Goal: Task Accomplishment & Management: Use online tool/utility

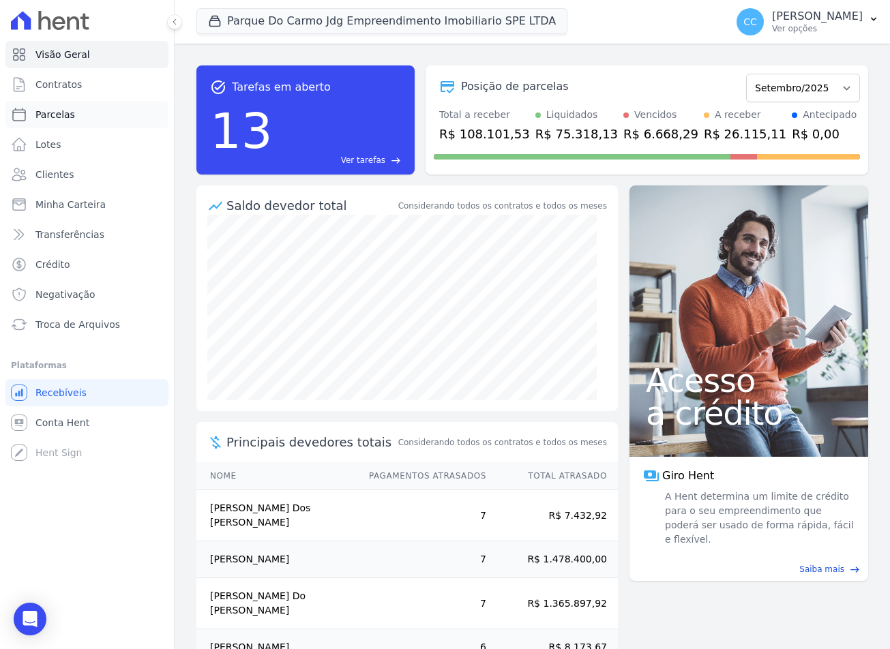
click at [72, 119] on link "Parcelas" at bounding box center [86, 114] width 163 height 27
select select
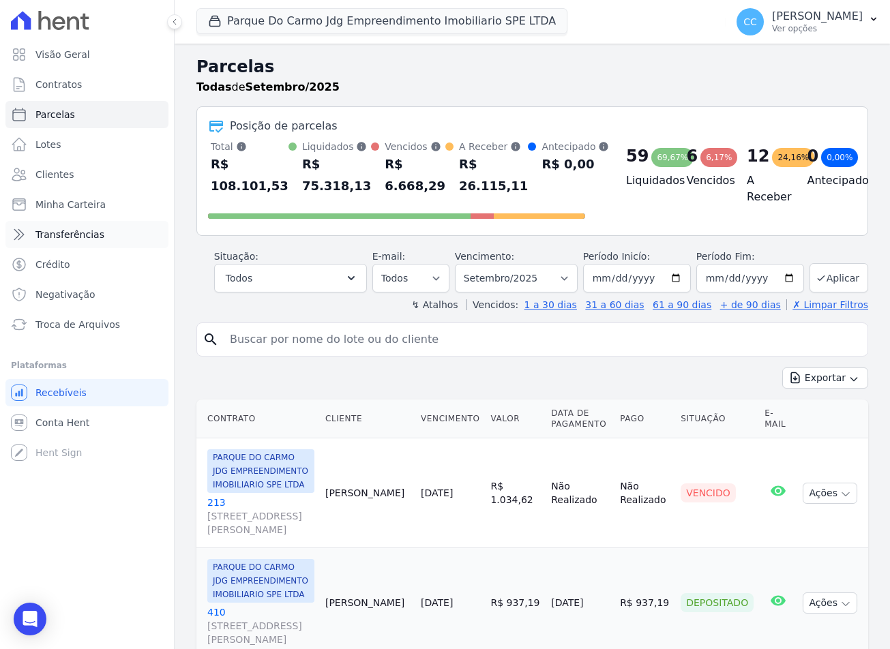
drag, startPoint x: 302, startPoint y: 348, endPoint x: 79, endPoint y: 246, distance: 245.1
click at [298, 348] on input "search" at bounding box center [542, 339] width 641 height 27
type input "JONATH"
select select
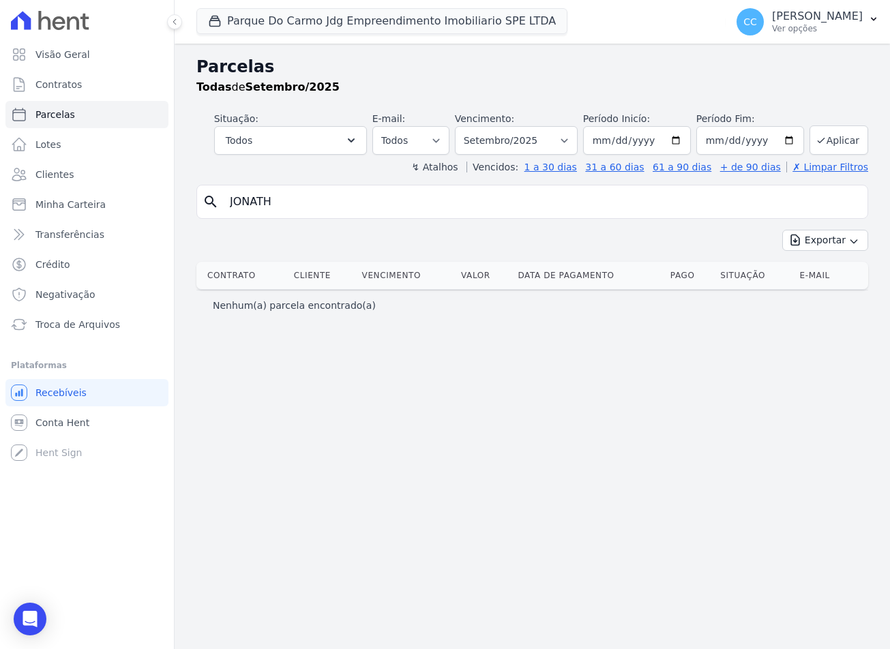
click at [286, 196] on input "JONATH" at bounding box center [542, 201] width 641 height 27
type input "jonathan"
select select
click at [56, 175] on span "Clientes" at bounding box center [54, 175] width 38 height 14
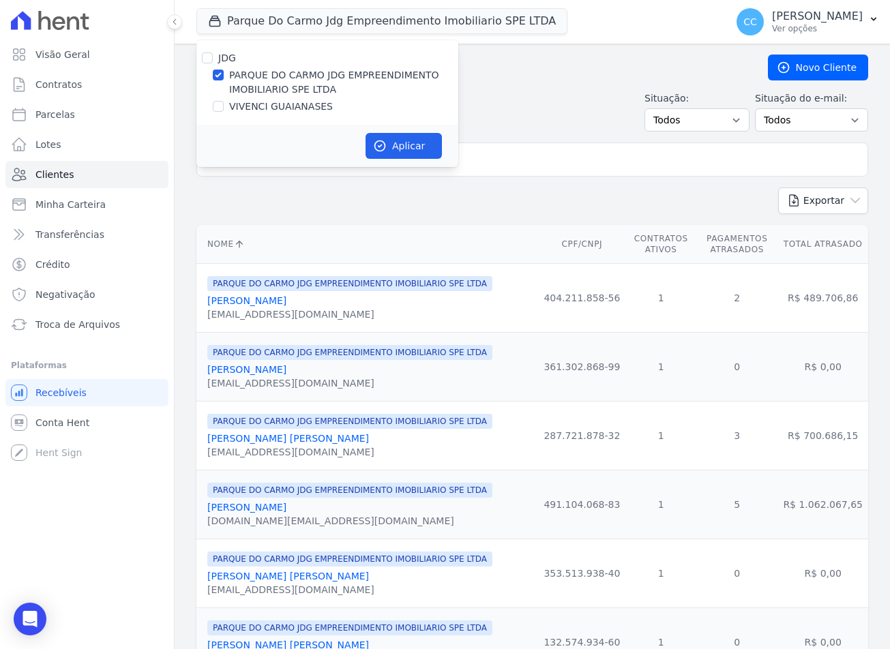
click at [225, 111] on div "VIVENCI GUAIANASES" at bounding box center [327, 107] width 262 height 14
click at [218, 111] on input "VIVENCI GUAIANASES" at bounding box center [218, 106] width 11 height 11
checkbox input "true"
click at [222, 76] on input "PARQUE DO CARMO JDG EMPREENDIMENTO IMOBILIARIO SPE LTDA" at bounding box center [218, 75] width 11 height 11
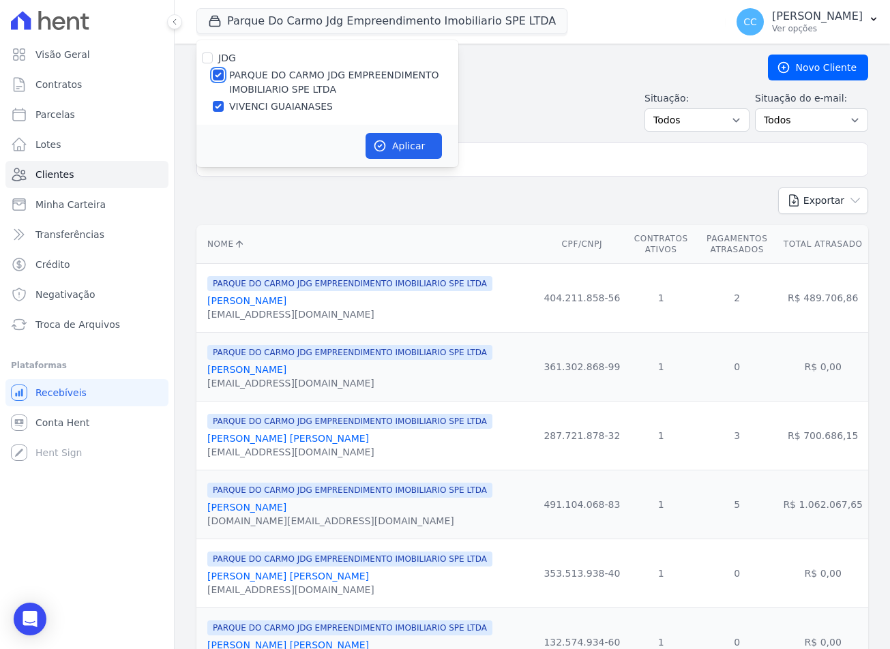
checkbox input "false"
click at [390, 149] on button "Aplicar" at bounding box center [404, 146] width 76 height 26
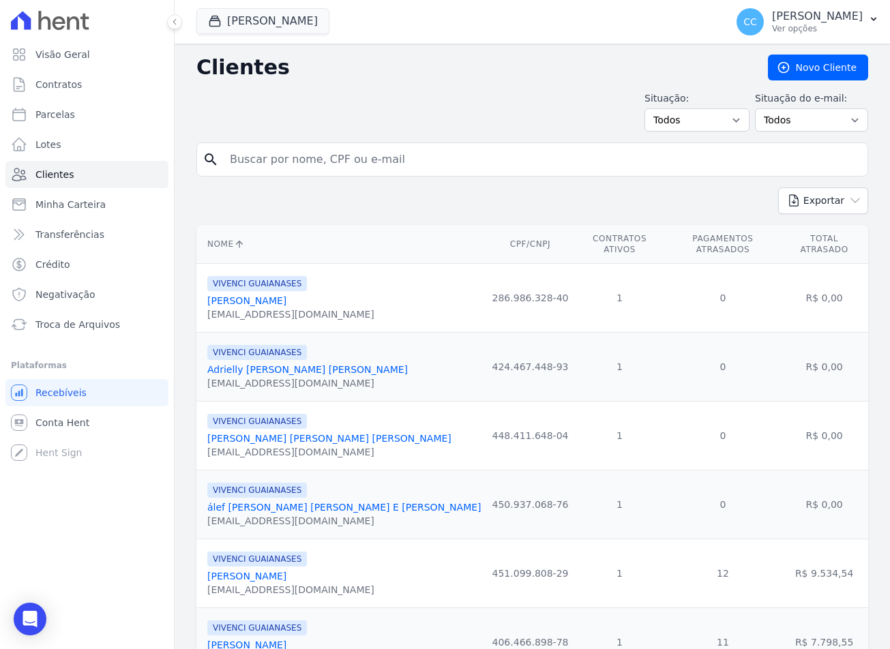
drag, startPoint x: 373, startPoint y: 160, endPoint x: 375, endPoint y: 151, distance: 9.0
click at [373, 160] on input "search" at bounding box center [542, 159] width 641 height 27
type input "jonathan"
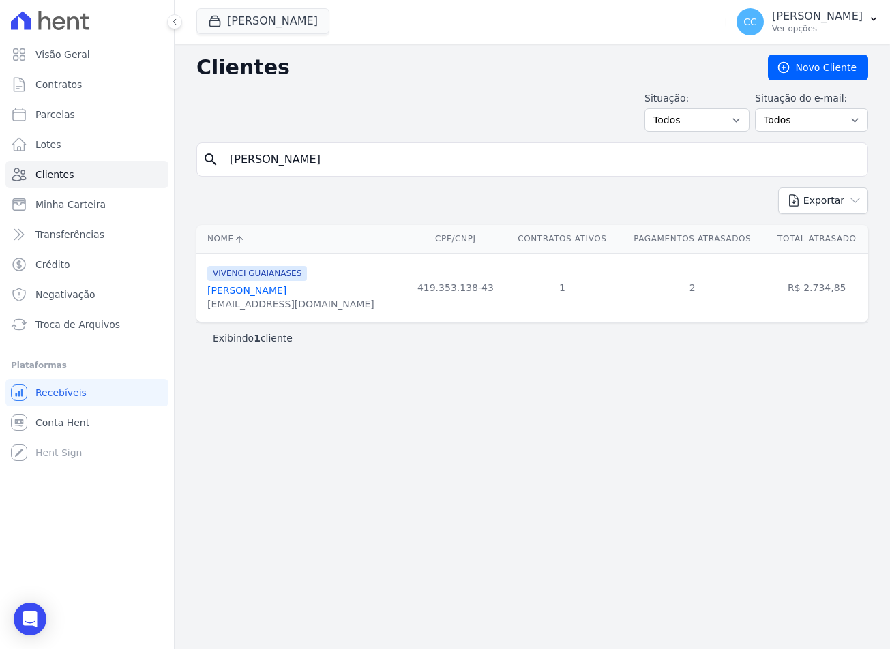
click at [269, 288] on link "[PERSON_NAME]" at bounding box center [246, 290] width 79 height 11
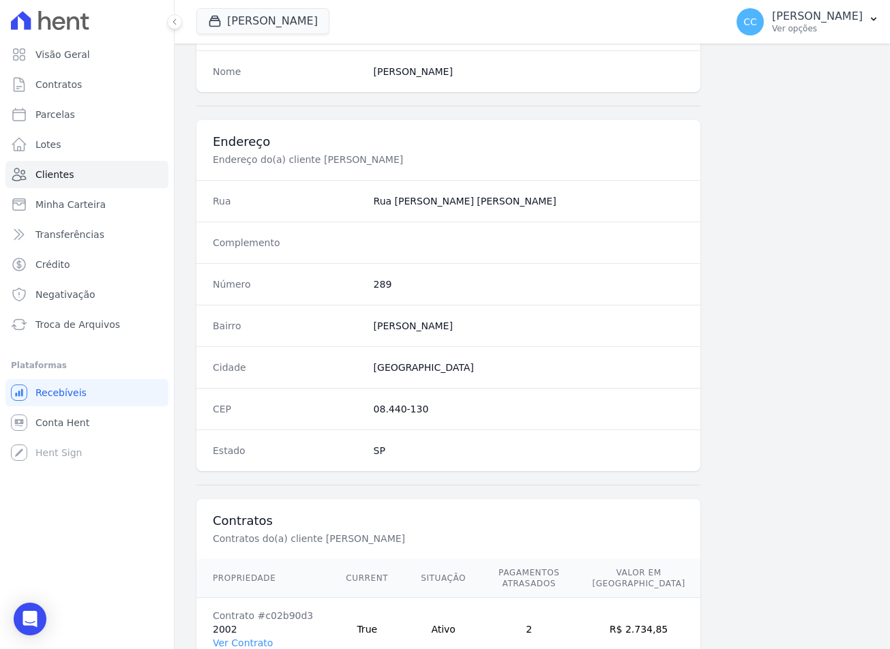
scroll to position [638, 0]
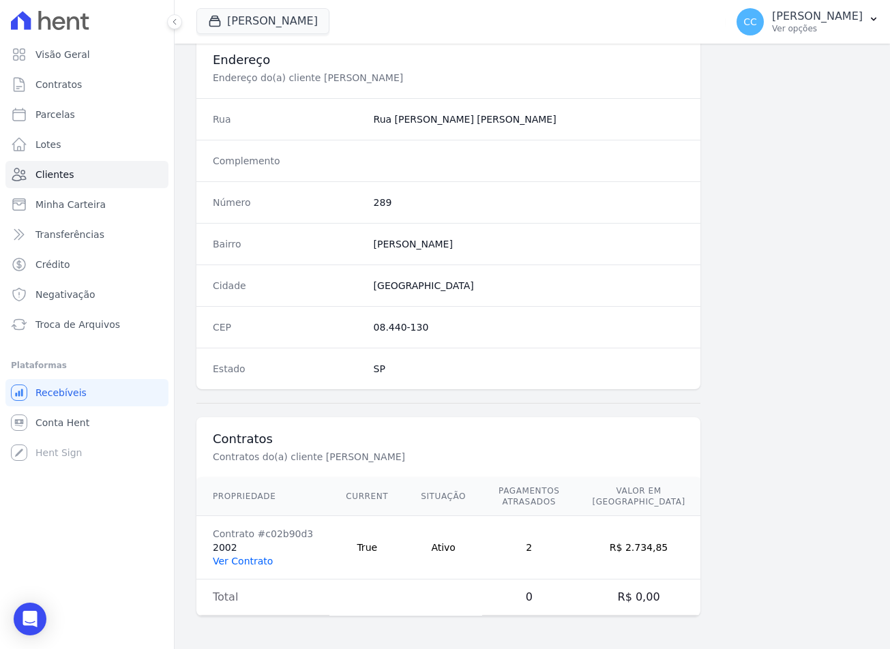
click at [248, 557] on link "Ver Contrato" at bounding box center [243, 561] width 60 height 11
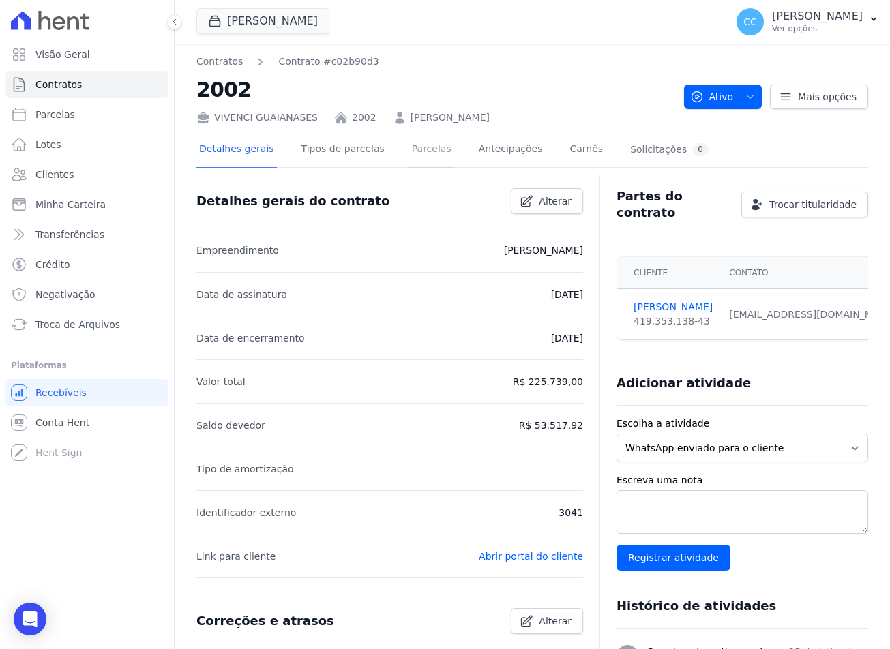
click at [409, 148] on link "Parcelas" at bounding box center [431, 150] width 45 height 36
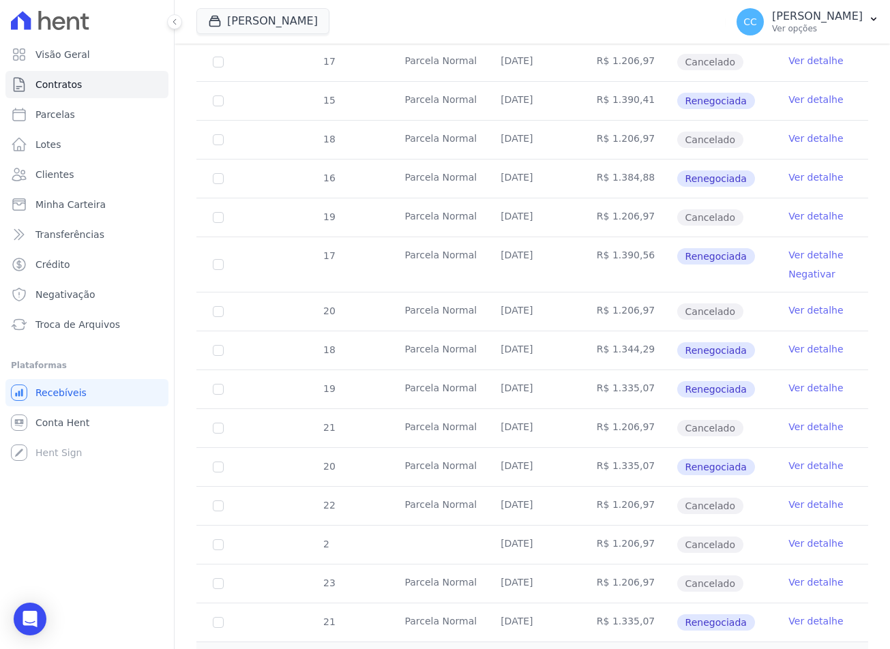
scroll to position [702, 0]
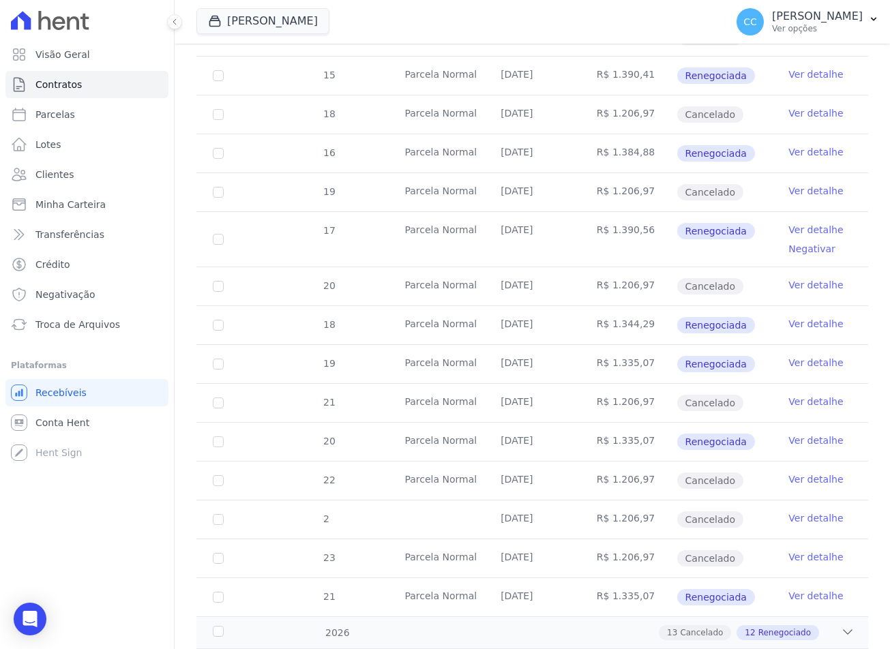
click at [789, 235] on link "Ver detalhe" at bounding box center [816, 230] width 55 height 14
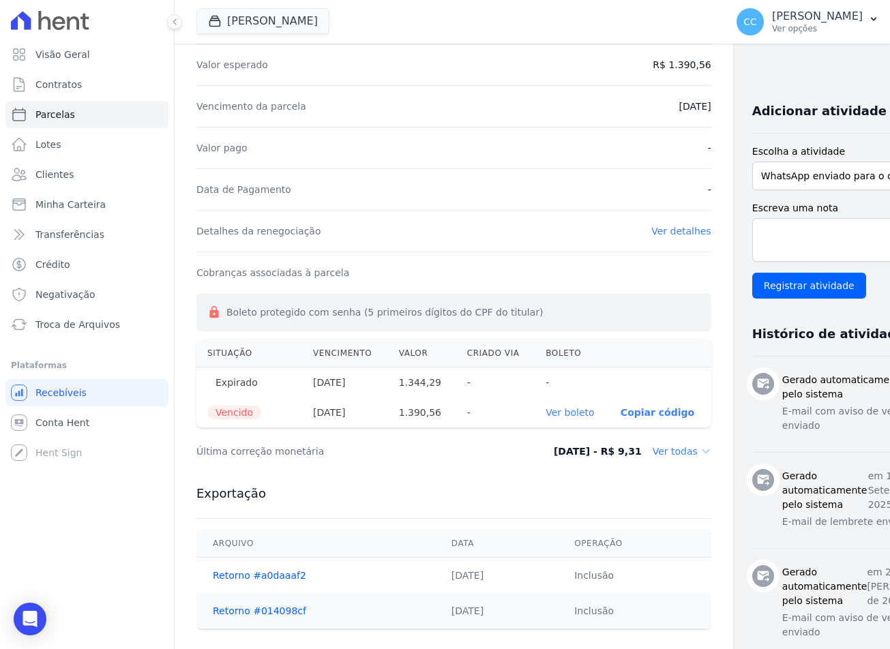
scroll to position [341, 0]
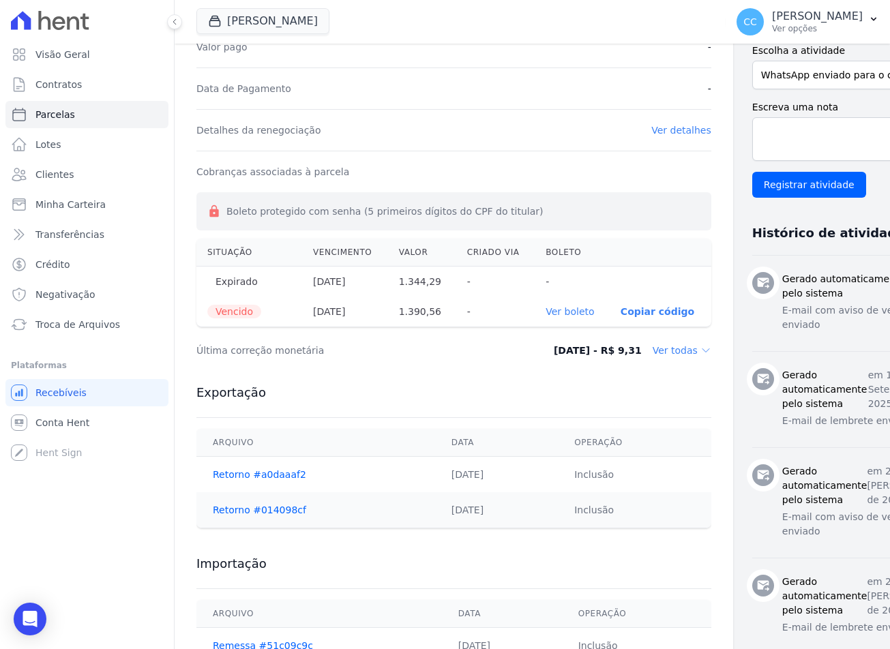
click at [546, 312] on link "Ver boleto" at bounding box center [570, 311] width 48 height 11
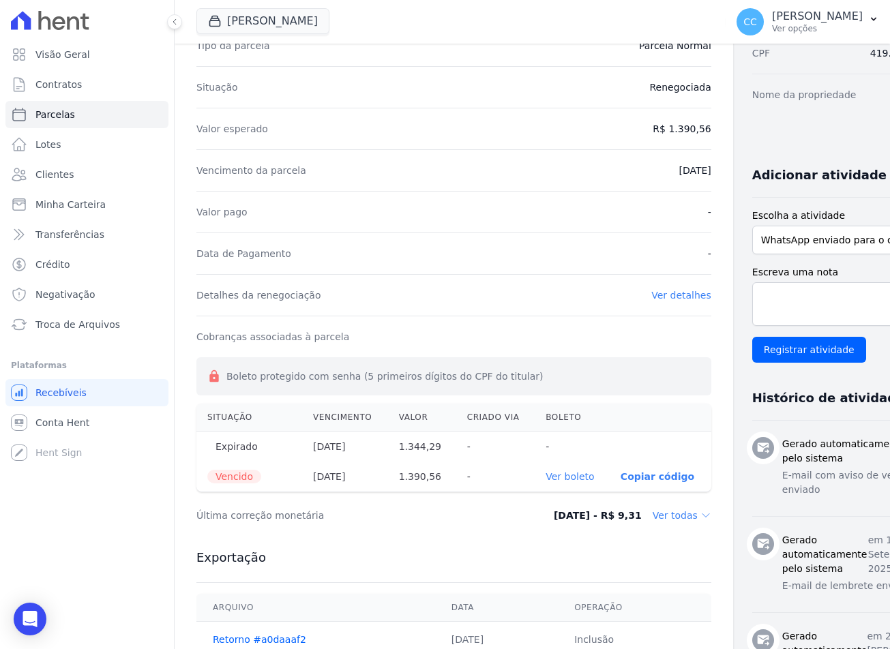
scroll to position [0, 0]
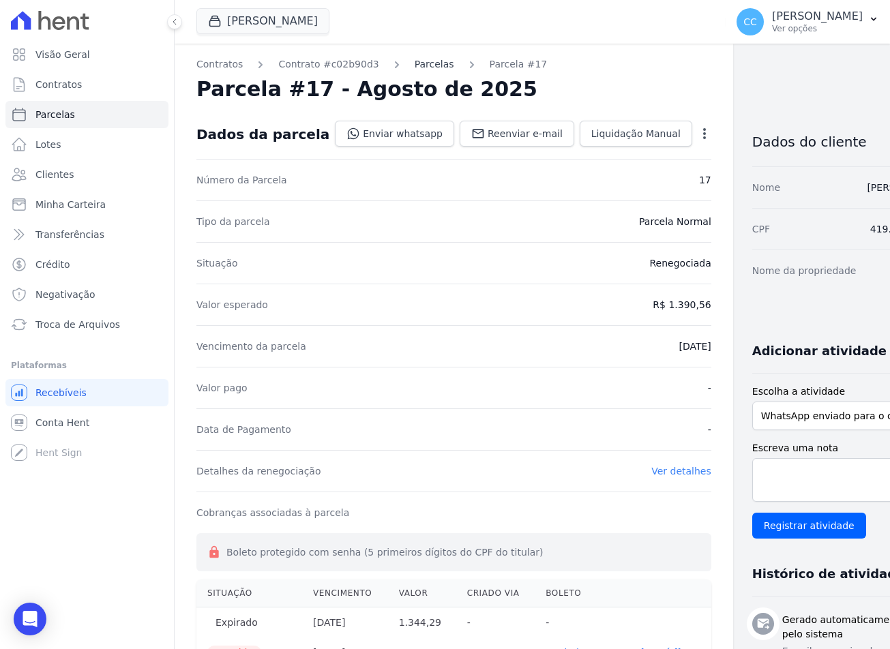
click at [423, 68] on link "Parcelas" at bounding box center [435, 64] width 40 height 14
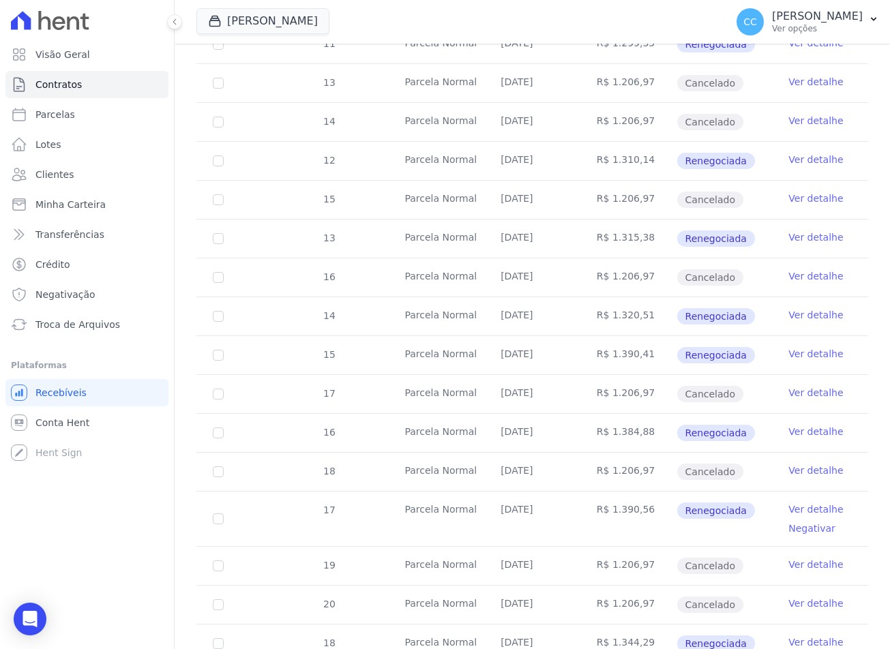
scroll to position [478, 0]
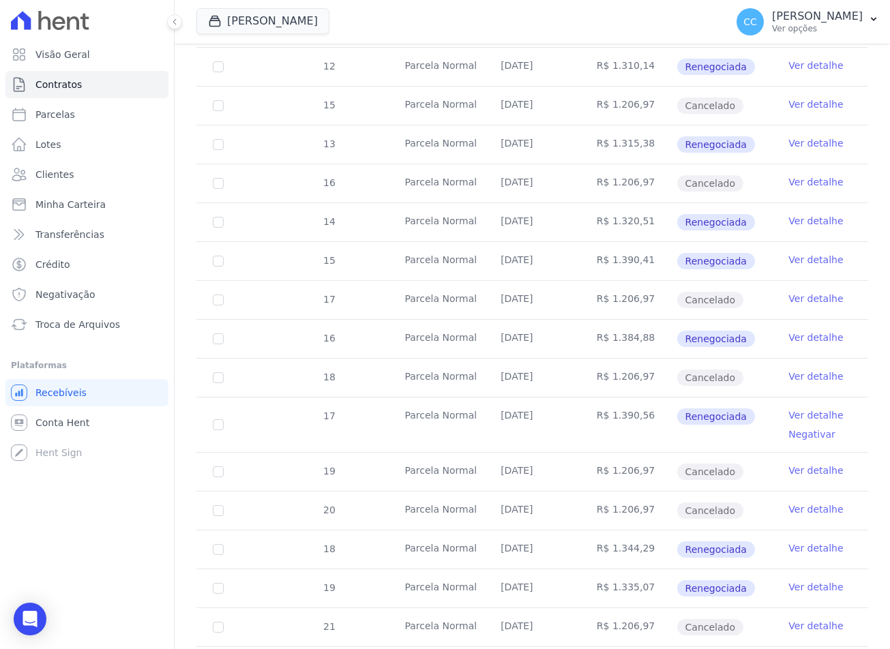
click at [793, 553] on link "Ver detalhe" at bounding box center [816, 549] width 55 height 14
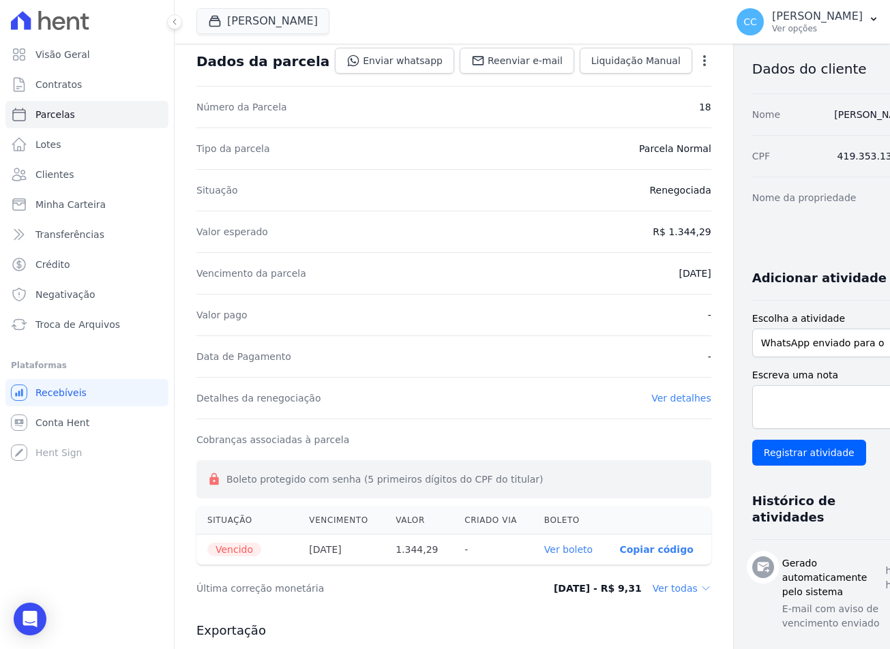
scroll to position [205, 0]
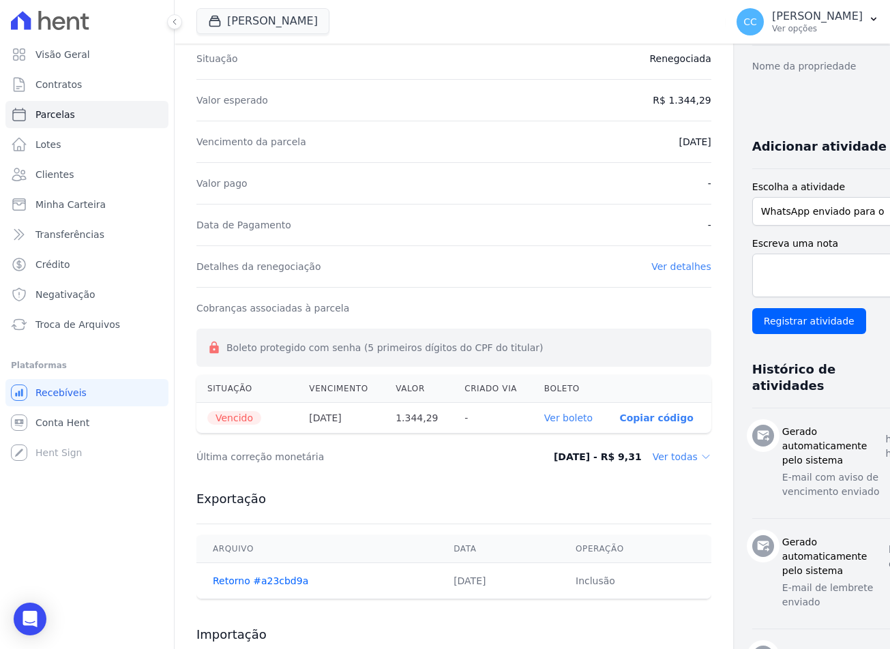
click at [544, 413] on link "Ver boleto" at bounding box center [568, 418] width 48 height 11
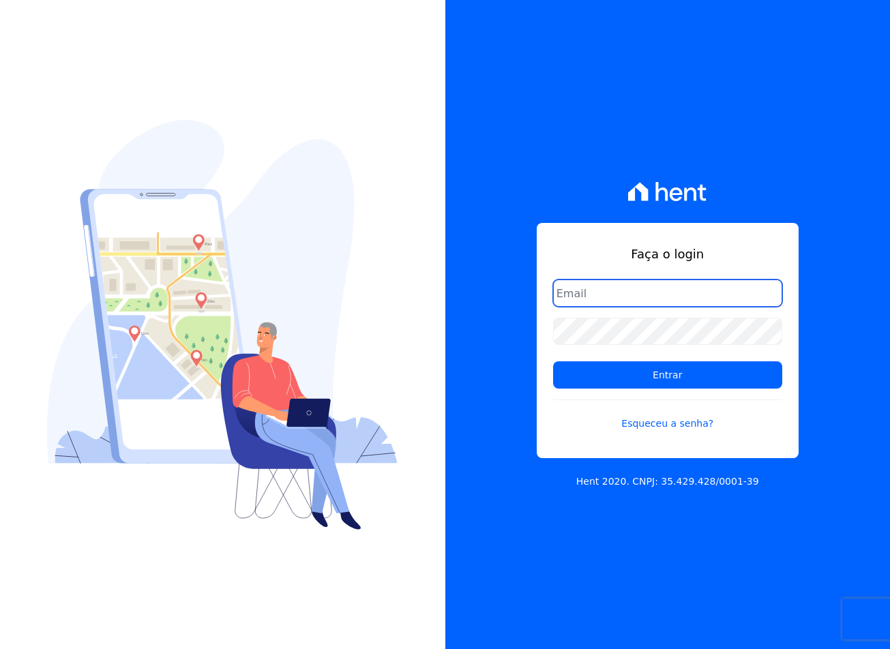
type input "sac@jdgconstrutora.com.br"
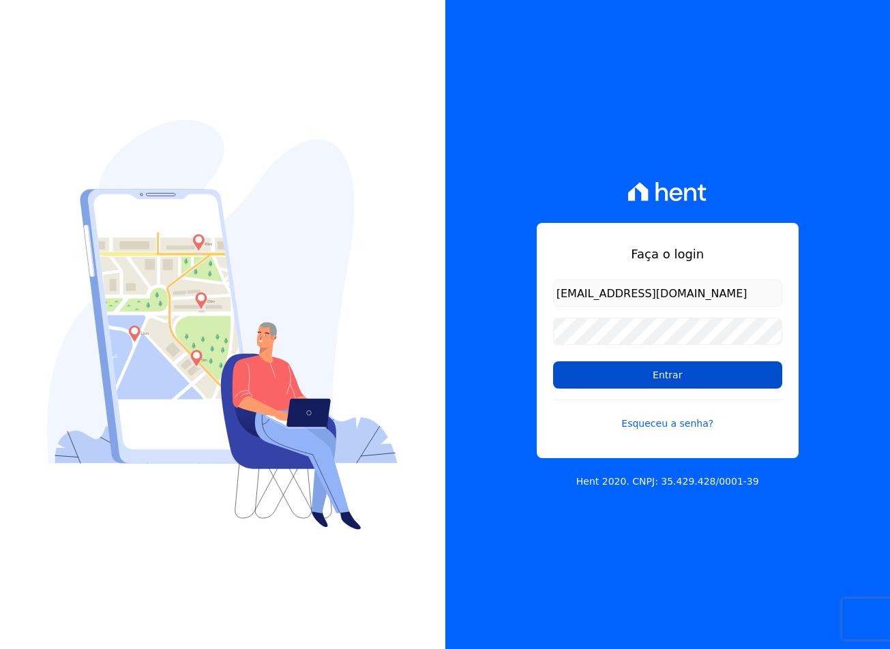
click at [589, 379] on input "Entrar" at bounding box center [667, 375] width 229 height 27
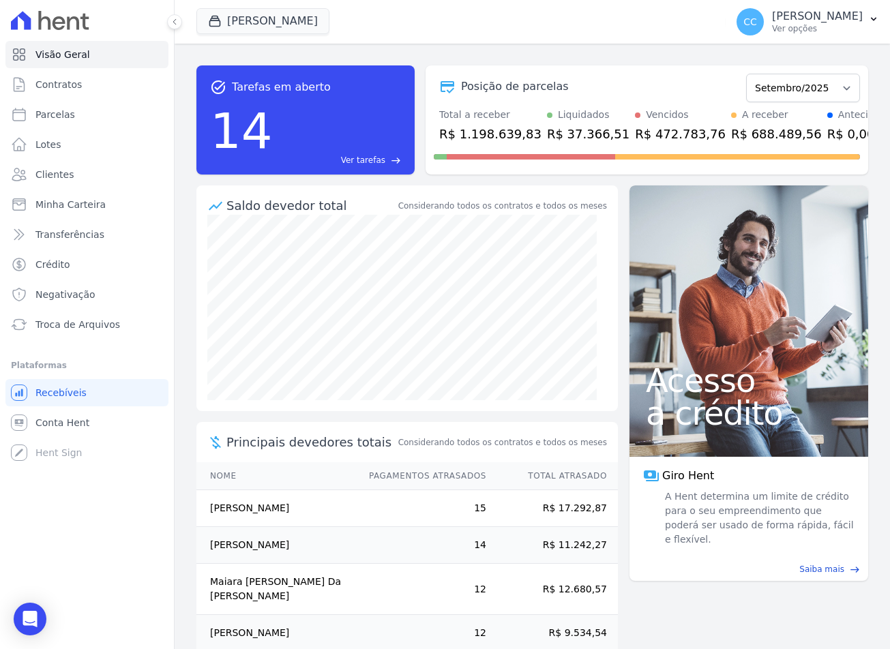
click at [295, 31] on button "[PERSON_NAME]" at bounding box center [262, 21] width 133 height 26
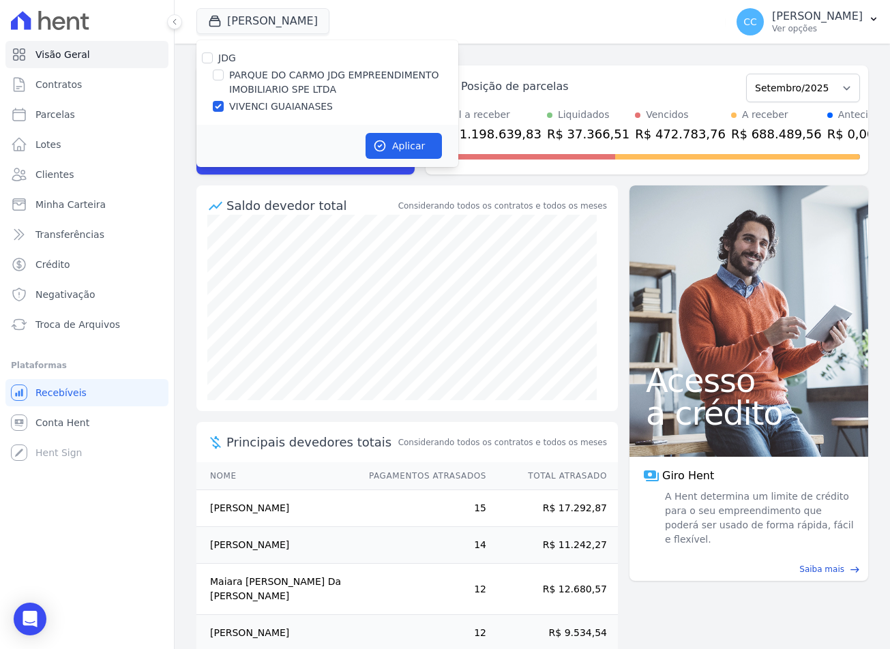
click at [248, 88] on label "PARQUE DO CARMO JDG EMPREENDIMENTO IMOBILIARIO SPE LTDA" at bounding box center [343, 82] width 229 height 29
click at [224, 81] on input "PARQUE DO CARMO JDG EMPREENDIMENTO IMOBILIARIO SPE LTDA" at bounding box center [218, 75] width 11 height 11
checkbox input "true"
click at [253, 110] on label "VIVENCI GUAIANASES" at bounding box center [281, 107] width 104 height 14
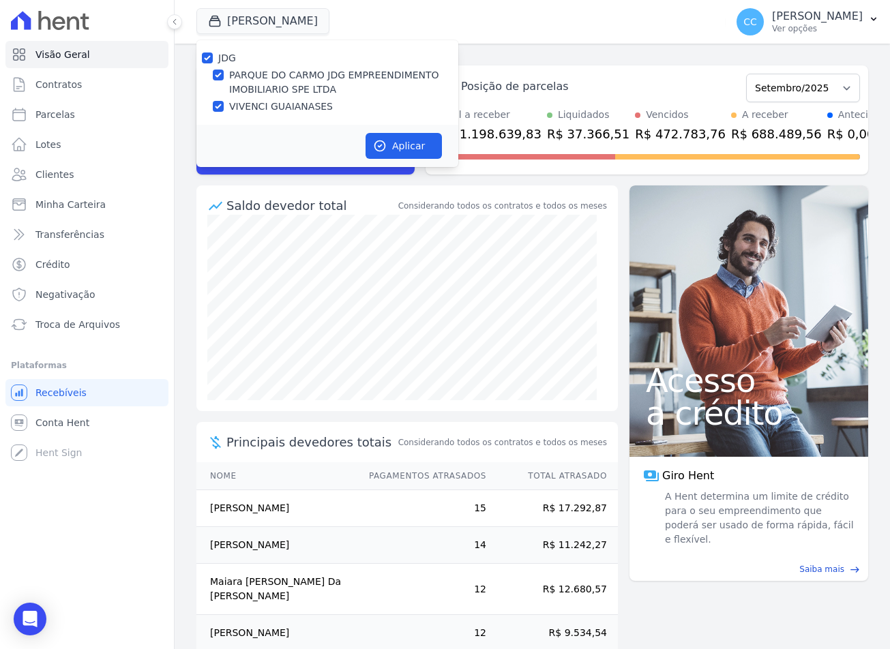
click at [224, 110] on input "VIVENCI GUAIANASES" at bounding box center [218, 106] width 11 height 11
checkbox input "false"
drag, startPoint x: 396, startPoint y: 140, endPoint x: 385, endPoint y: 149, distance: 13.5
click at [395, 140] on button "Aplicar" at bounding box center [404, 146] width 76 height 26
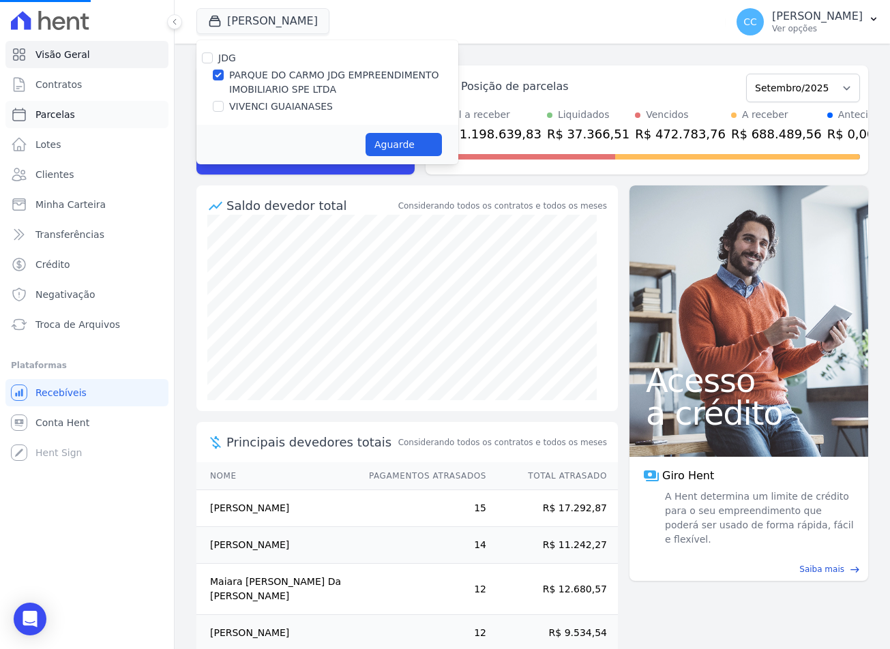
click at [58, 121] on link "Parcelas" at bounding box center [86, 114] width 163 height 27
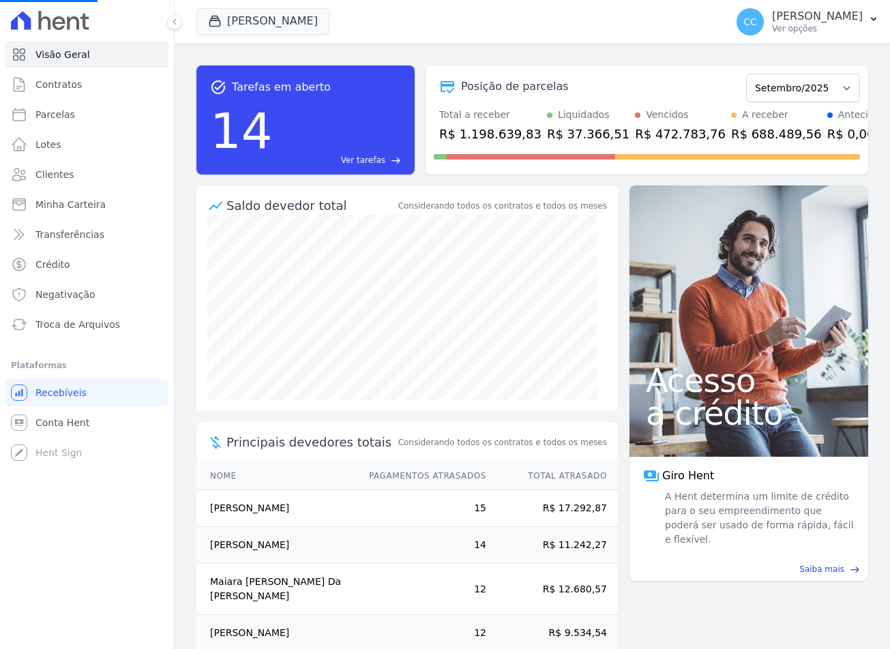
select select
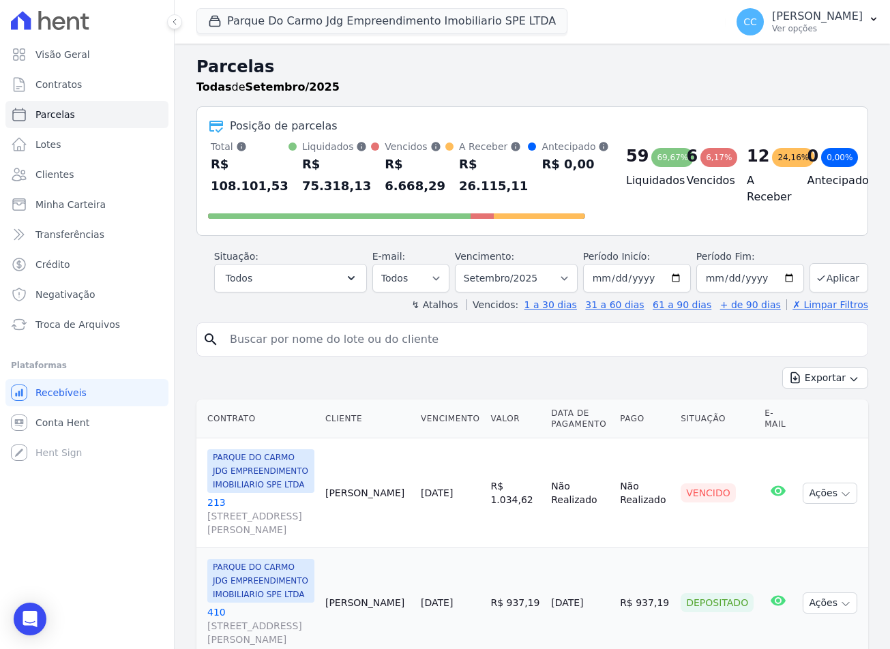
click at [338, 352] on input "search" at bounding box center [542, 339] width 641 height 27
click at [90, 178] on link "Clientes" at bounding box center [86, 174] width 163 height 27
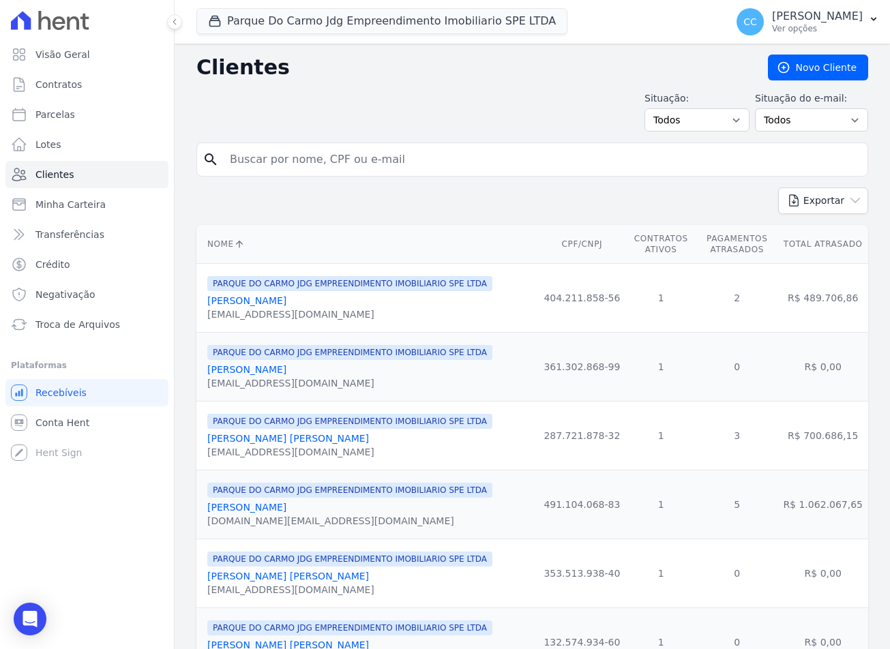
click at [283, 160] on input "search" at bounding box center [542, 159] width 641 height 27
type input "EDSON ANTONIO"
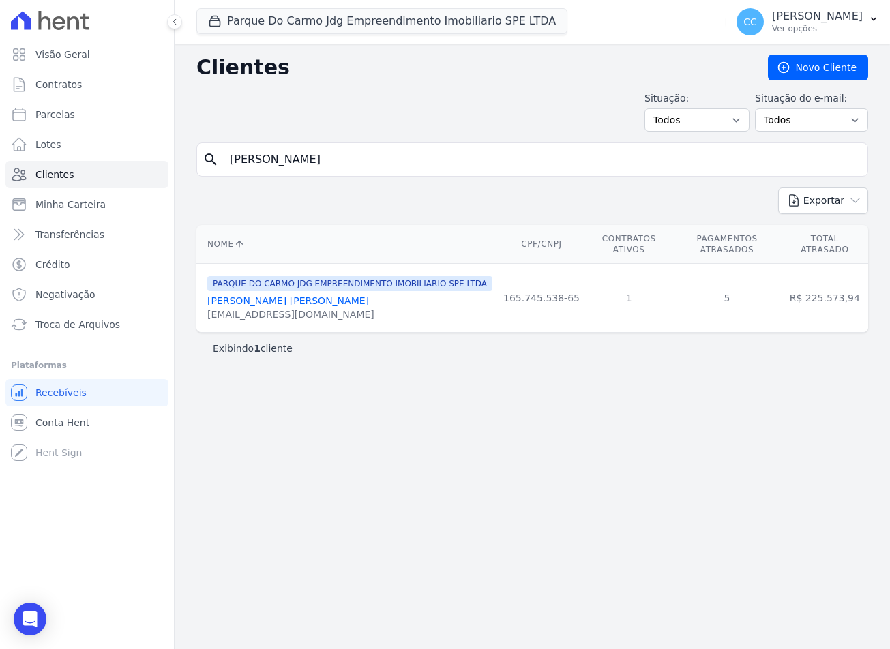
click at [256, 295] on link "[PERSON_NAME] [PERSON_NAME]" at bounding box center [288, 300] width 162 height 11
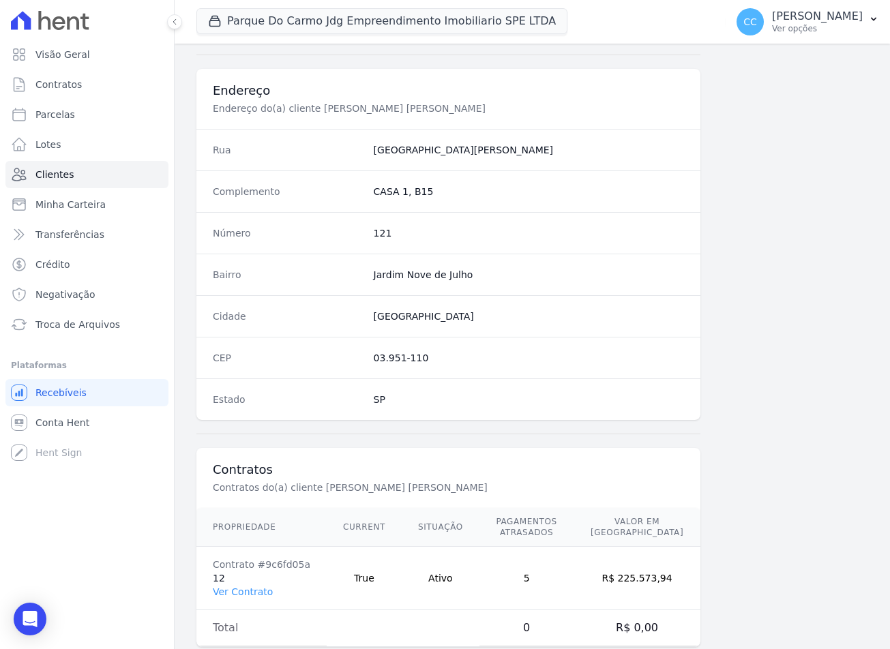
scroll to position [638, 0]
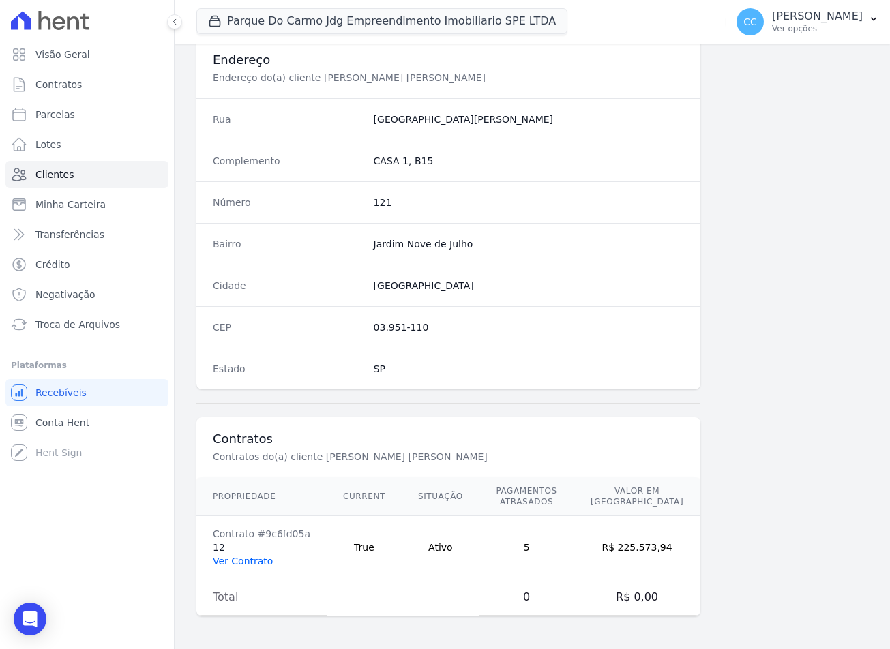
click at [245, 561] on link "Ver Contrato" at bounding box center [243, 561] width 60 height 11
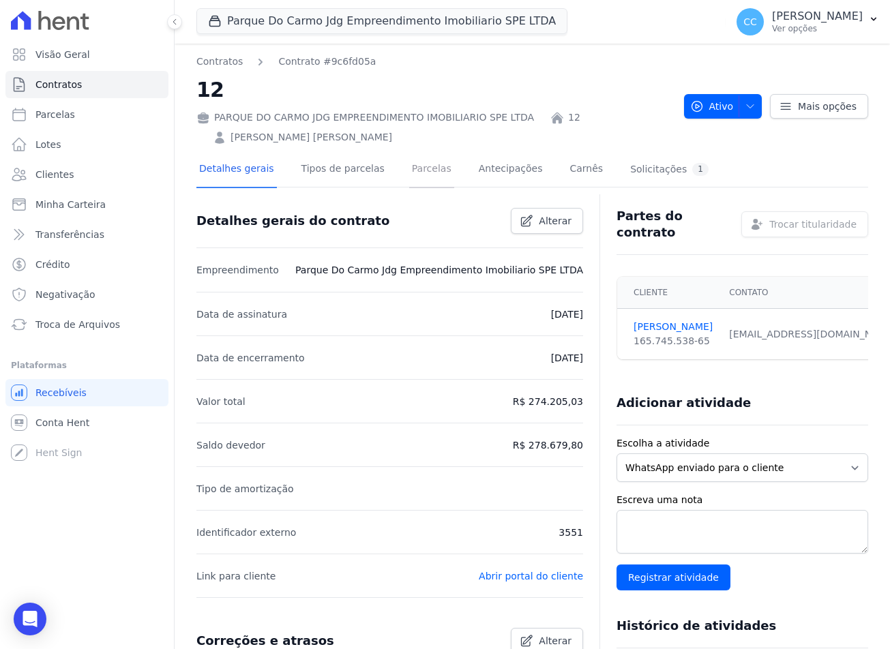
click at [414, 172] on link "Parcelas" at bounding box center [431, 170] width 45 height 36
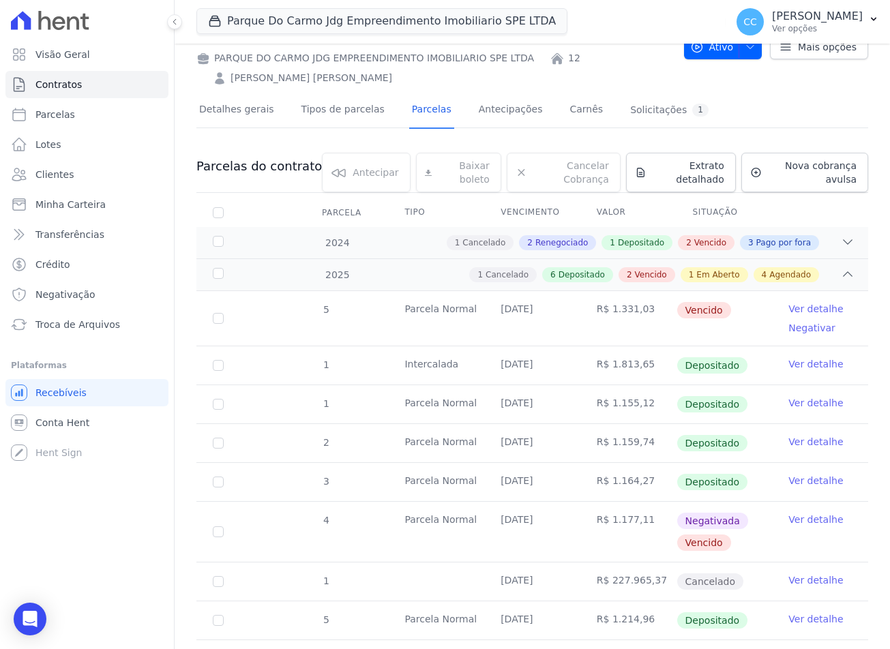
scroll to position [136, 0]
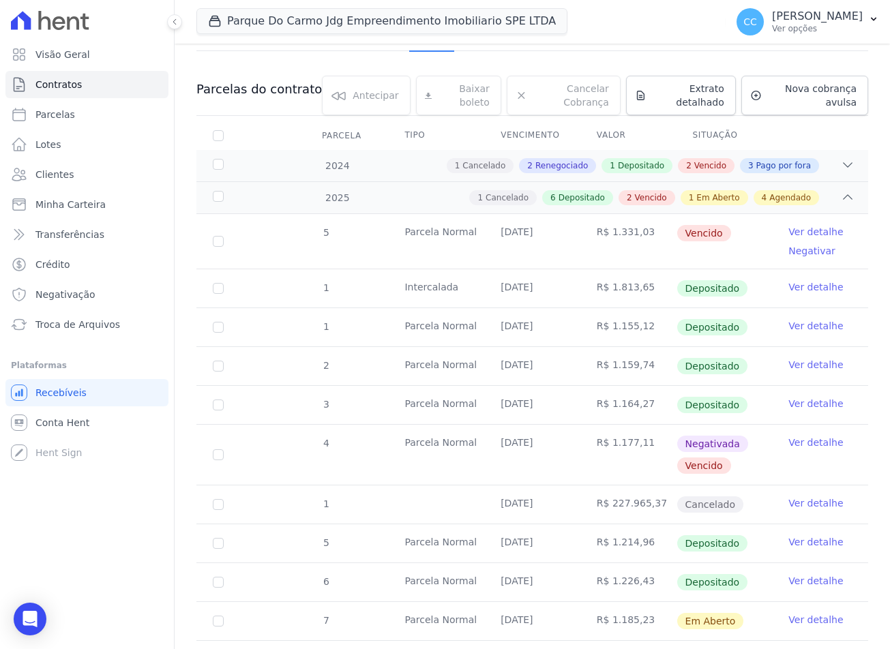
click at [813, 582] on link "Ver detalhe" at bounding box center [816, 581] width 55 height 14
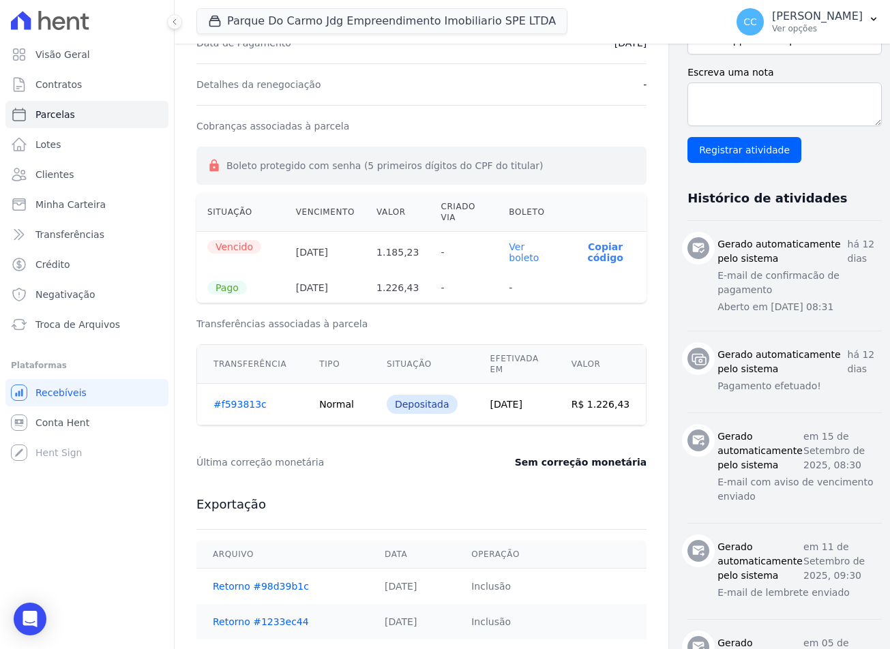
scroll to position [478, 0]
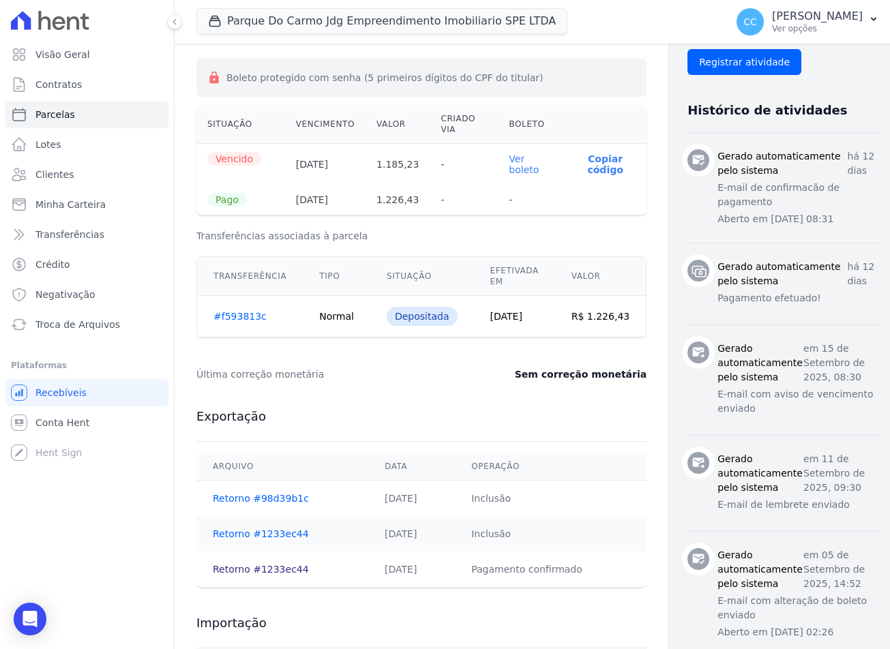
click at [256, 567] on link "Retorno #1233ec44" at bounding box center [261, 569] width 96 height 11
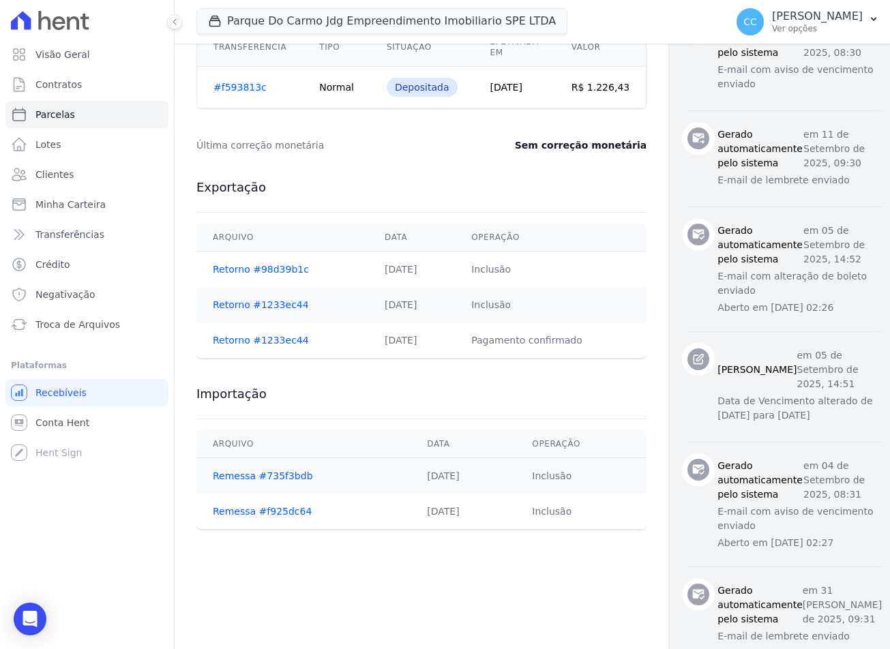
scroll to position [819, 0]
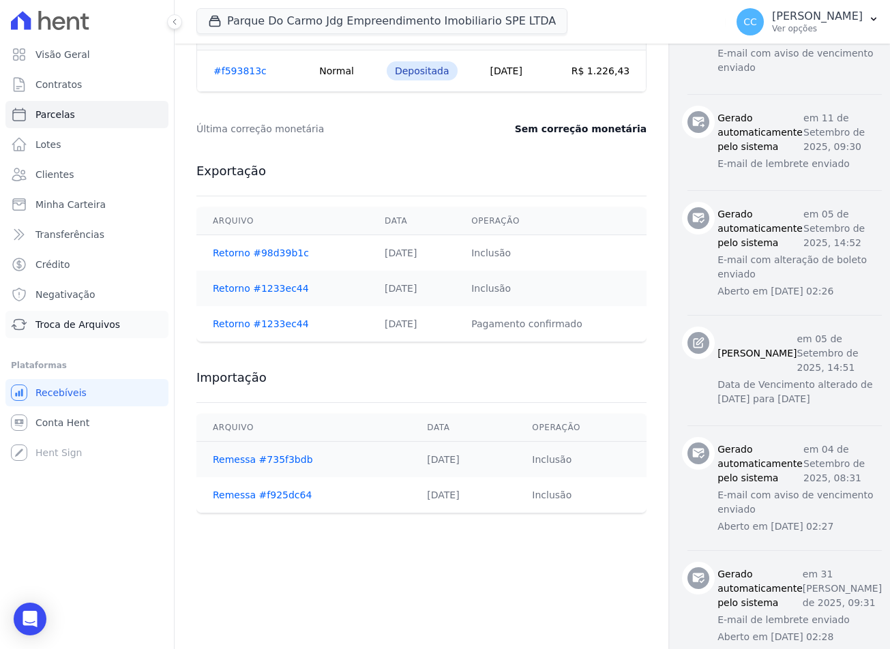
click at [67, 337] on link "Troca de Arquivos" at bounding box center [86, 324] width 163 height 27
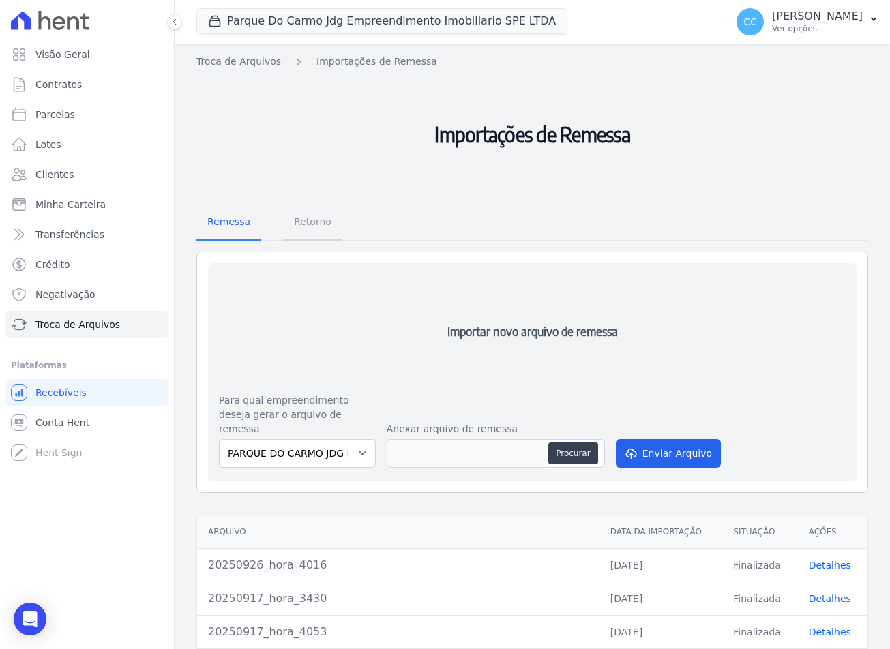
click at [291, 219] on span "Retorno" at bounding box center [313, 221] width 54 height 27
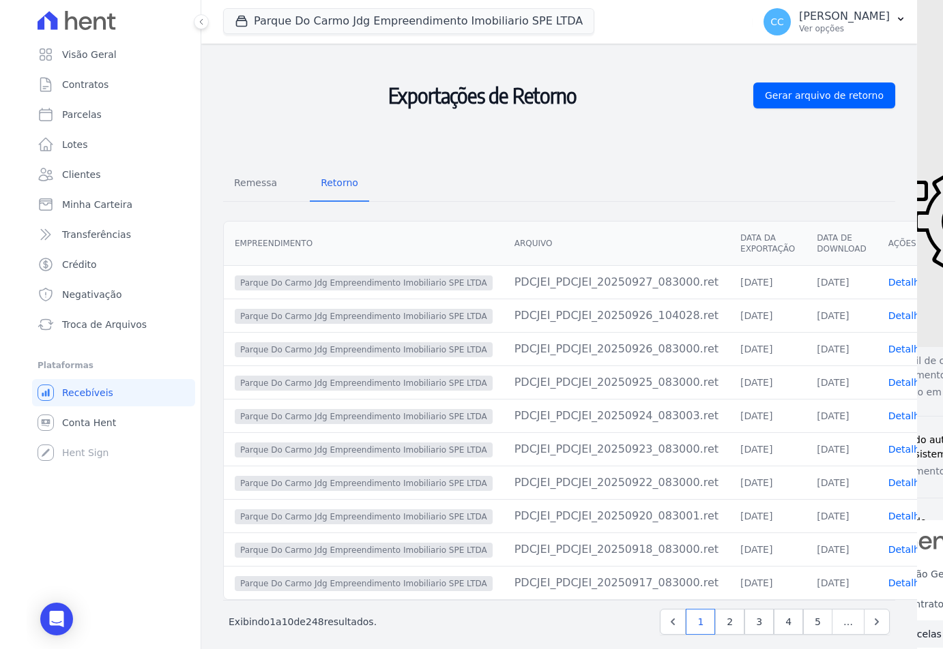
scroll to position [59, 0]
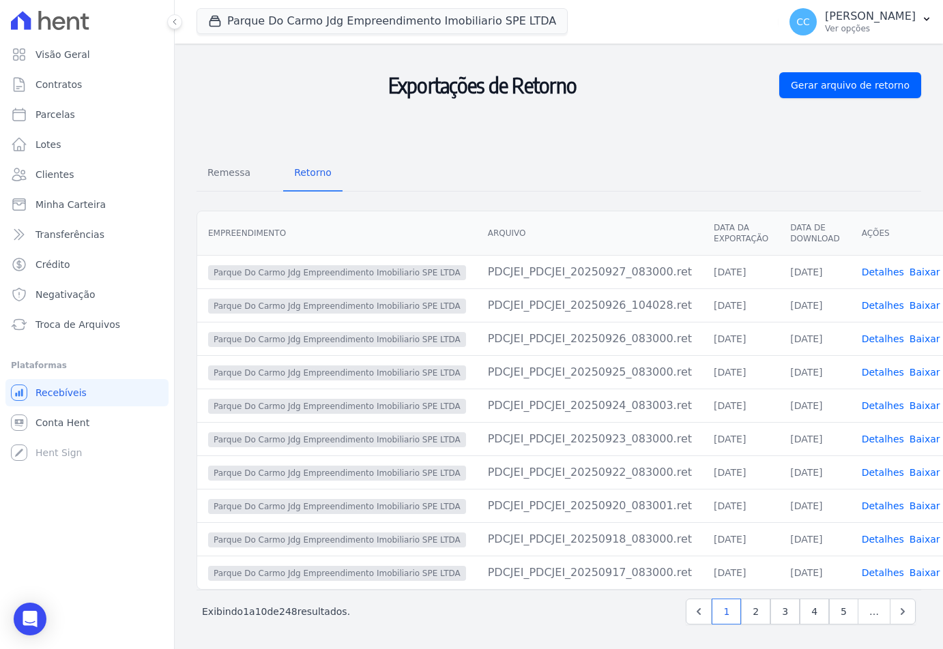
click at [890, 534] on link "Baixar arquivo" at bounding box center [944, 539] width 70 height 11
click at [890, 568] on link "Baixar arquivo" at bounding box center [944, 573] width 70 height 11
drag, startPoint x: 272, startPoint y: 115, endPoint x: 245, endPoint y: 115, distance: 27.3
click at [272, 115] on h2 "Exportações de Retorno" at bounding box center [482, 85] width 572 height 120
click at [356, 134] on h2 "Exportações de Retorno" at bounding box center [482, 85] width 572 height 120
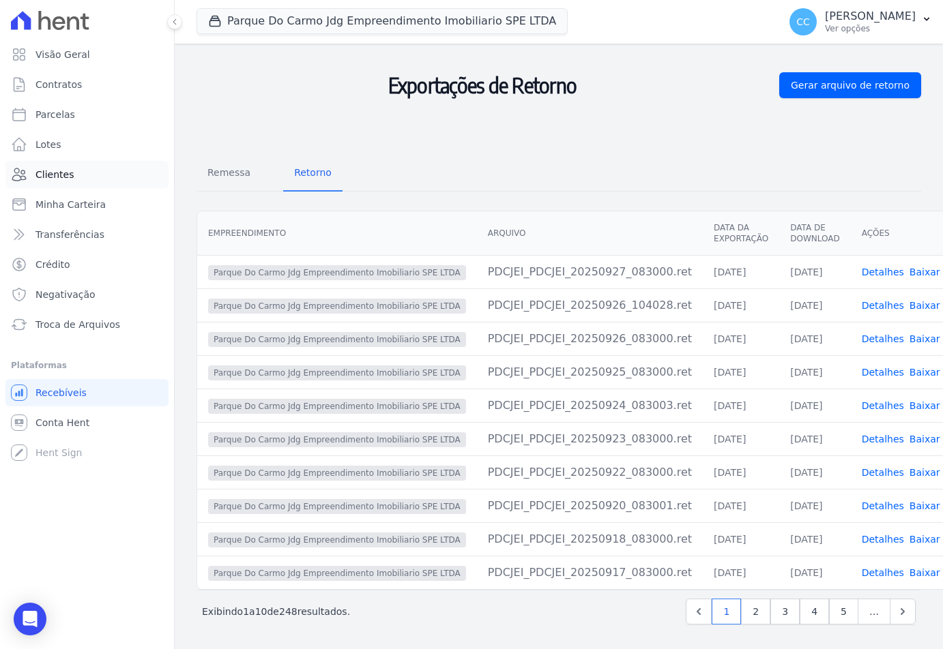
click at [61, 179] on span "Clientes" at bounding box center [54, 175] width 38 height 14
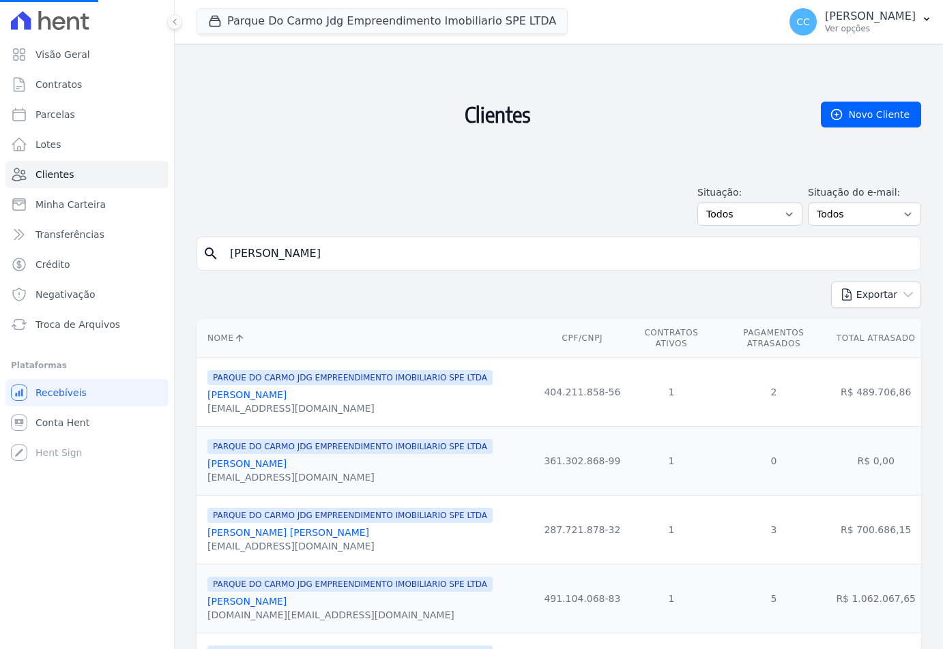
click at [344, 254] on input "EDSON ANTONIO" at bounding box center [568, 253] width 693 height 27
drag, startPoint x: 344, startPoint y: 254, endPoint x: -98, endPoint y: 192, distance: 445.6
click at [0, 192] on html "Visão Geral Contratos Parcelas Lotes Clientes Minha Carteira Transferências Cré…" at bounding box center [471, 324] width 943 height 649
drag, startPoint x: 332, startPoint y: 269, endPoint x: 324, endPoint y: 254, distance: 16.5
click at [329, 266] on div "search" at bounding box center [558, 254] width 725 height 34
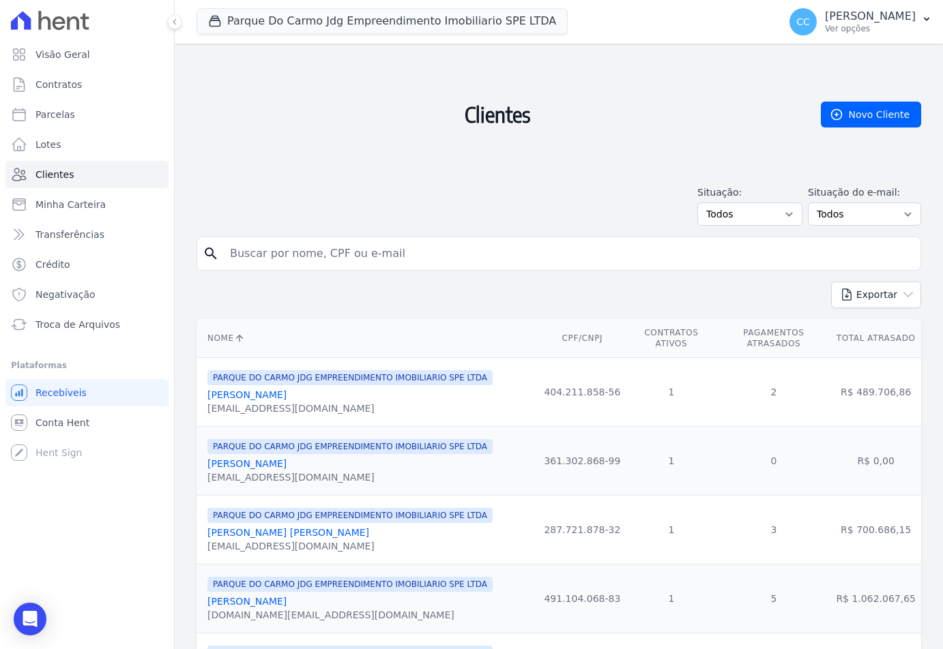
click at [324, 254] on input "search" at bounding box center [568, 253] width 693 height 27
type input "t"
type input "ramon"
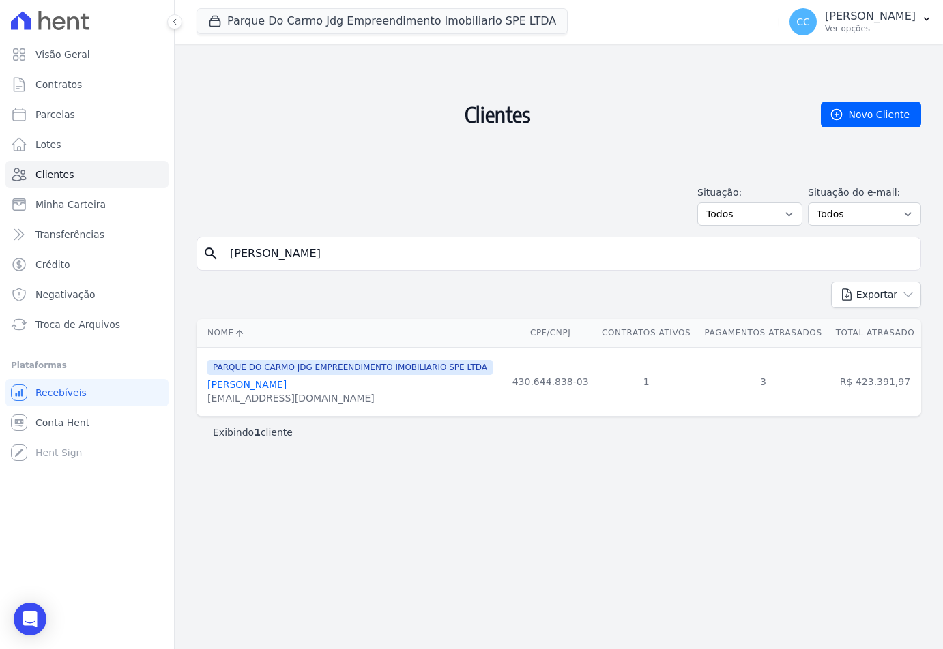
click at [265, 389] on link "[PERSON_NAME]" at bounding box center [246, 384] width 79 height 11
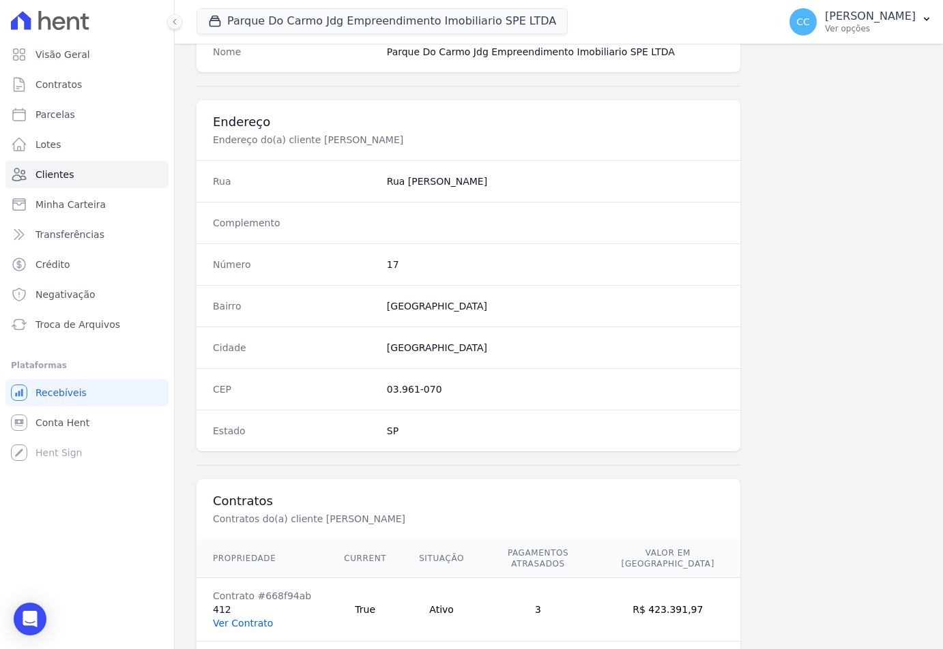
scroll to position [721, 0]
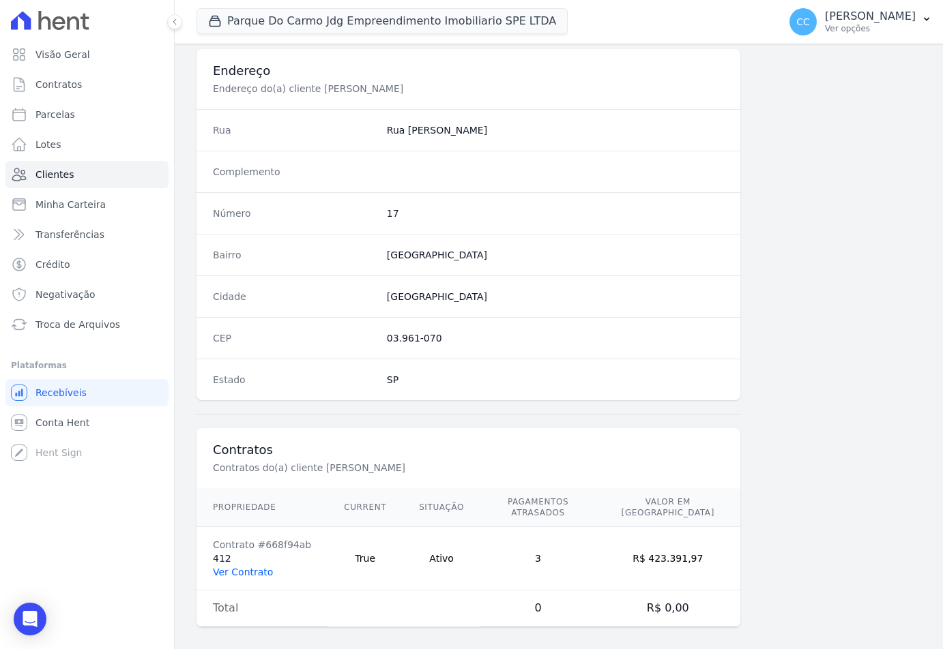
click at [248, 567] on link "Ver Contrato" at bounding box center [243, 572] width 60 height 11
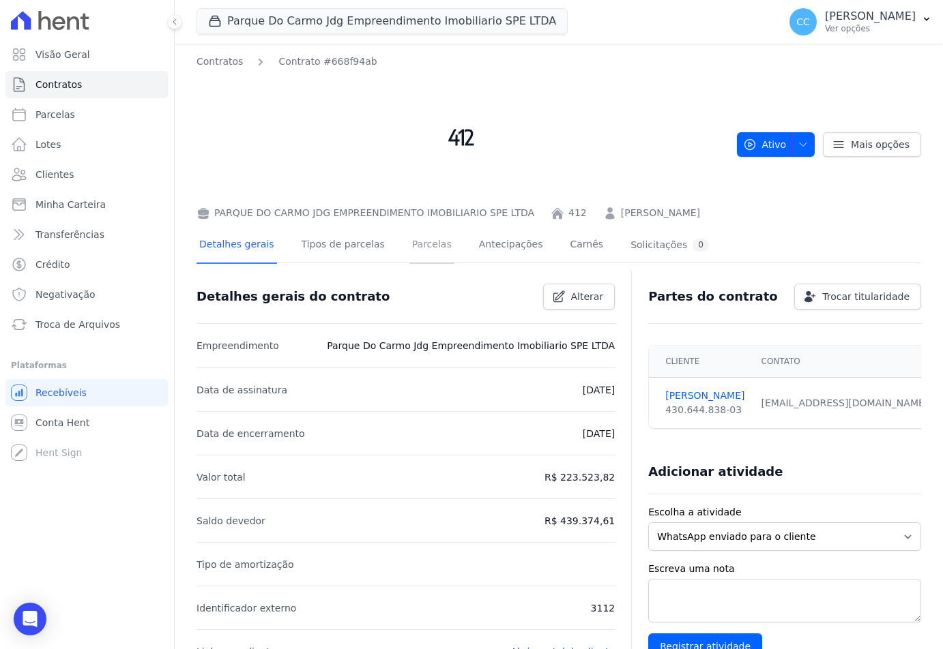
click at [413, 244] on link "Parcelas" at bounding box center [431, 246] width 45 height 36
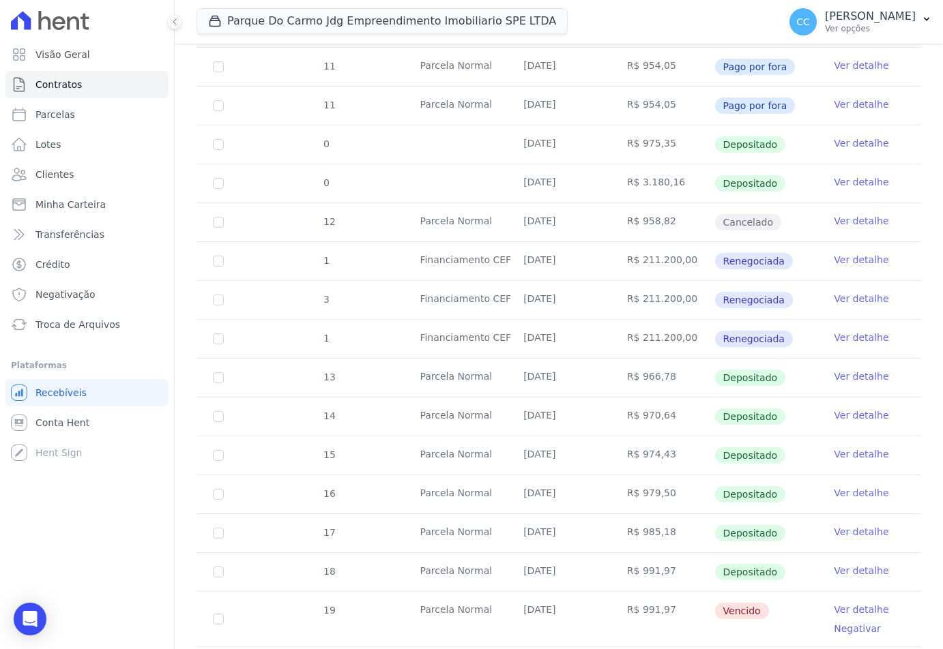
scroll to position [409, 0]
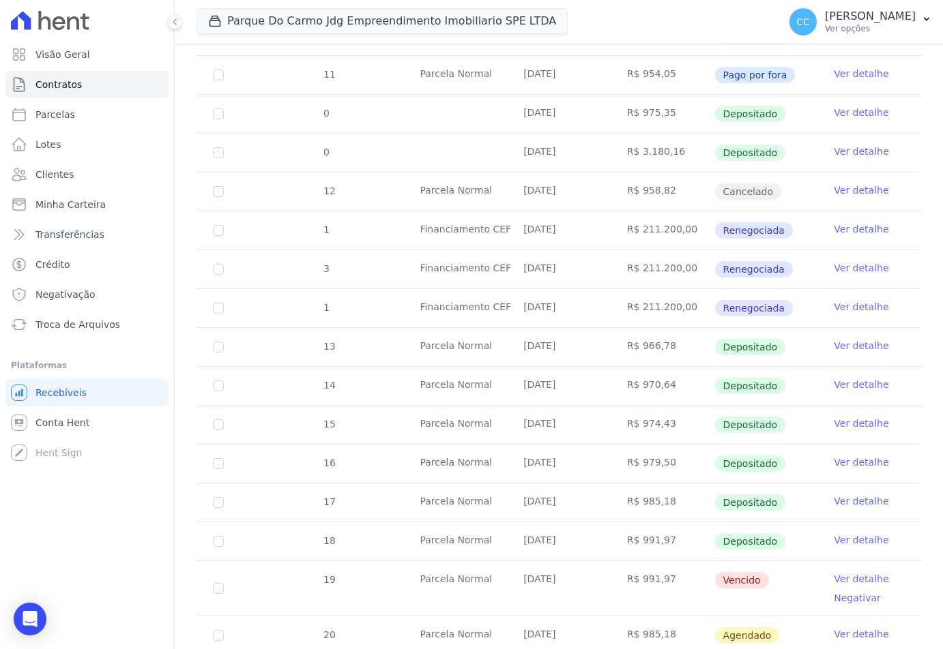
click at [860, 572] on link "Ver detalhe" at bounding box center [861, 579] width 55 height 14
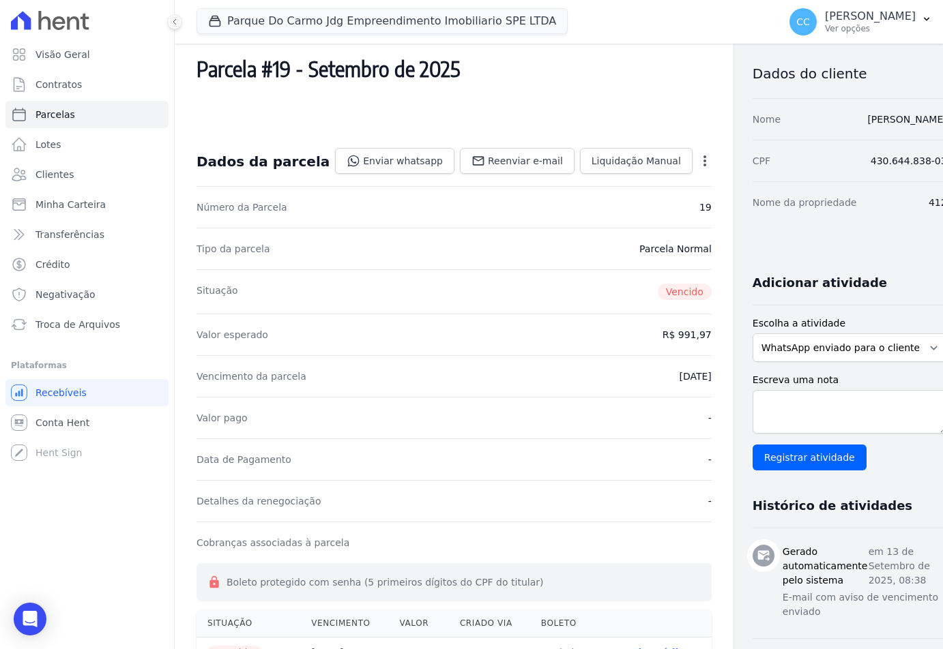
scroll to position [341, 0]
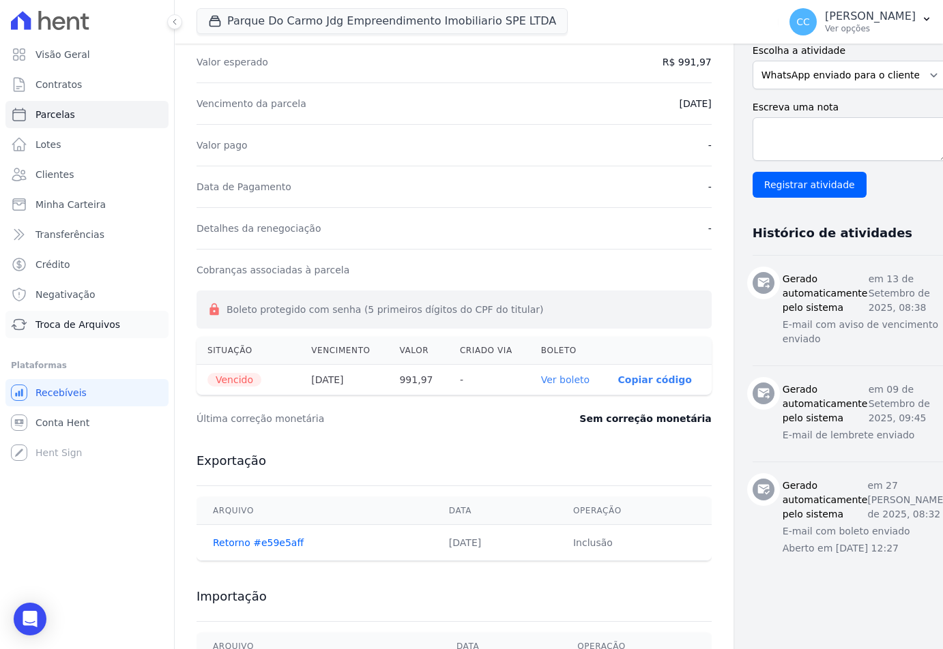
click at [78, 332] on link "Troca de Arquivos" at bounding box center [86, 324] width 163 height 27
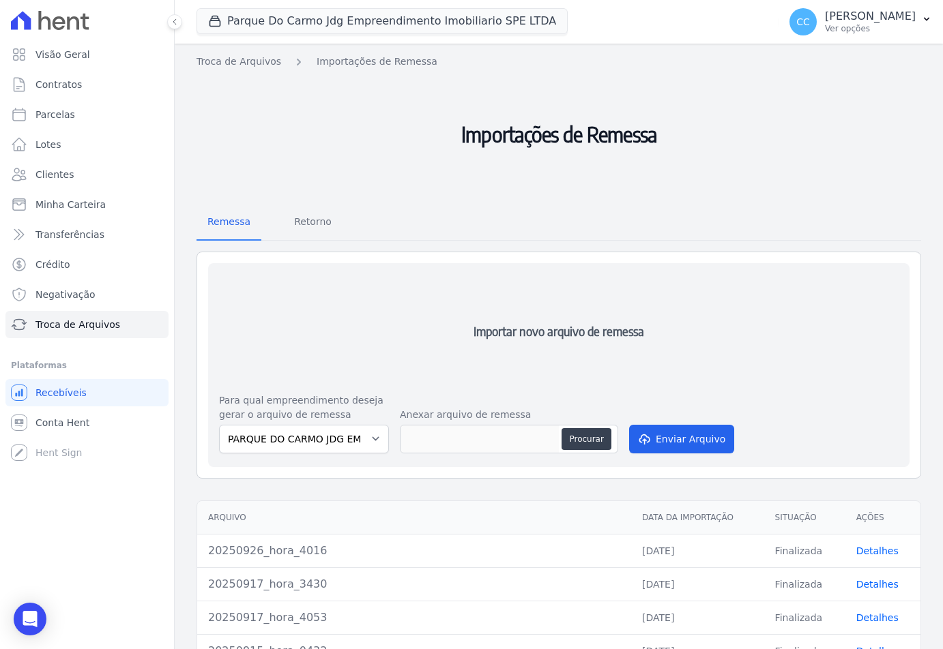
click at [590, 452] on div "Procurar" at bounding box center [509, 439] width 218 height 29
click at [581, 444] on button "Procurar" at bounding box center [585, 439] width 49 height 22
type input "20250929_hora_0209"
click at [679, 431] on button "Enviar Arquivo" at bounding box center [681, 439] width 105 height 29
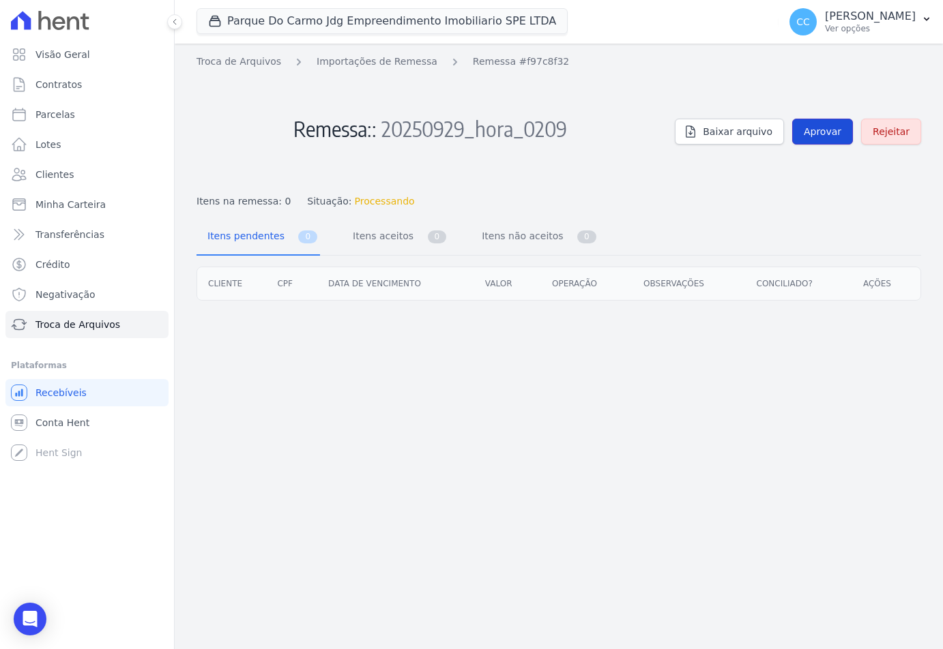
click at [821, 135] on span "Aprovar" at bounding box center [823, 132] width 38 height 14
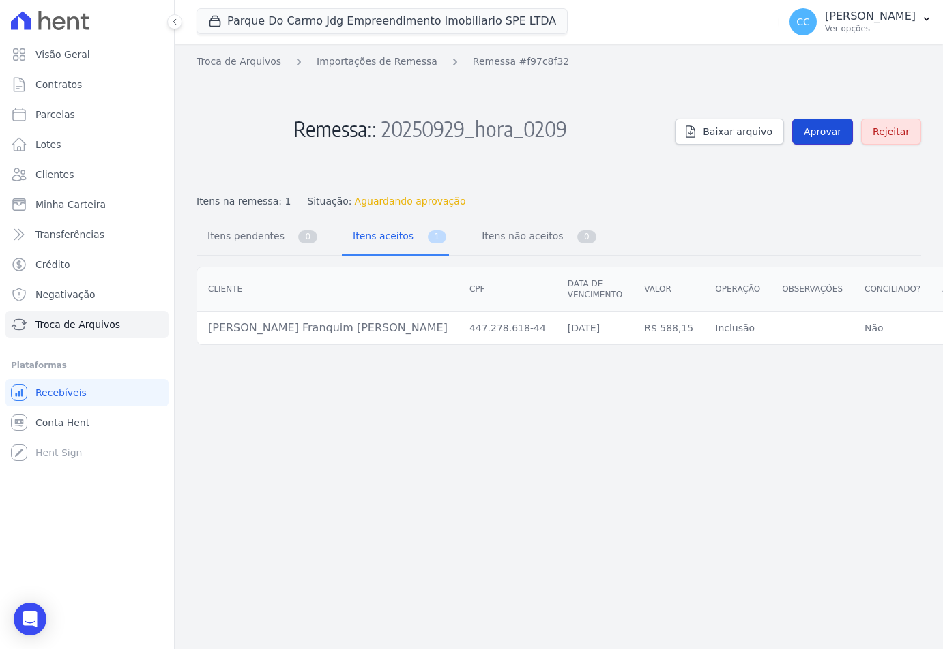
click at [825, 130] on span "Aprovar" at bounding box center [823, 132] width 38 height 14
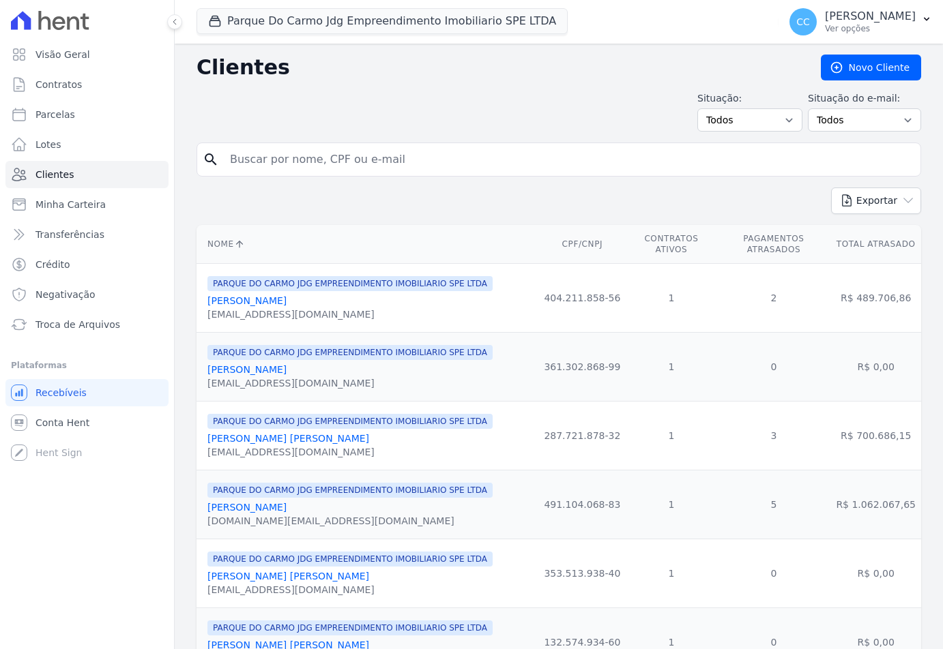
click at [334, 152] on input "search" at bounding box center [568, 159] width 693 height 27
type input "taina fran"
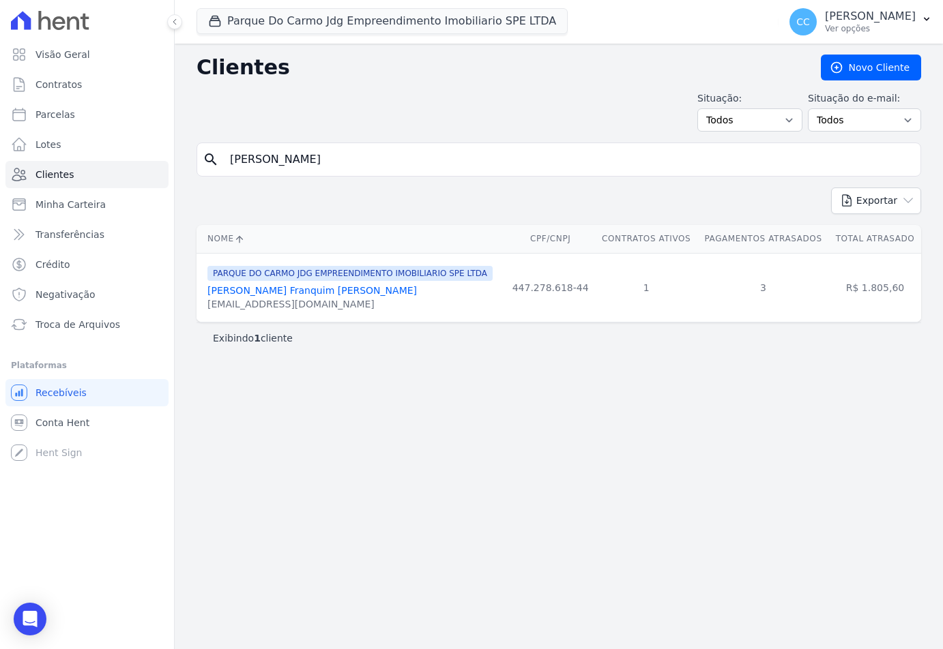
click at [257, 289] on link "Taina Franquim Vieira" at bounding box center [311, 290] width 209 height 11
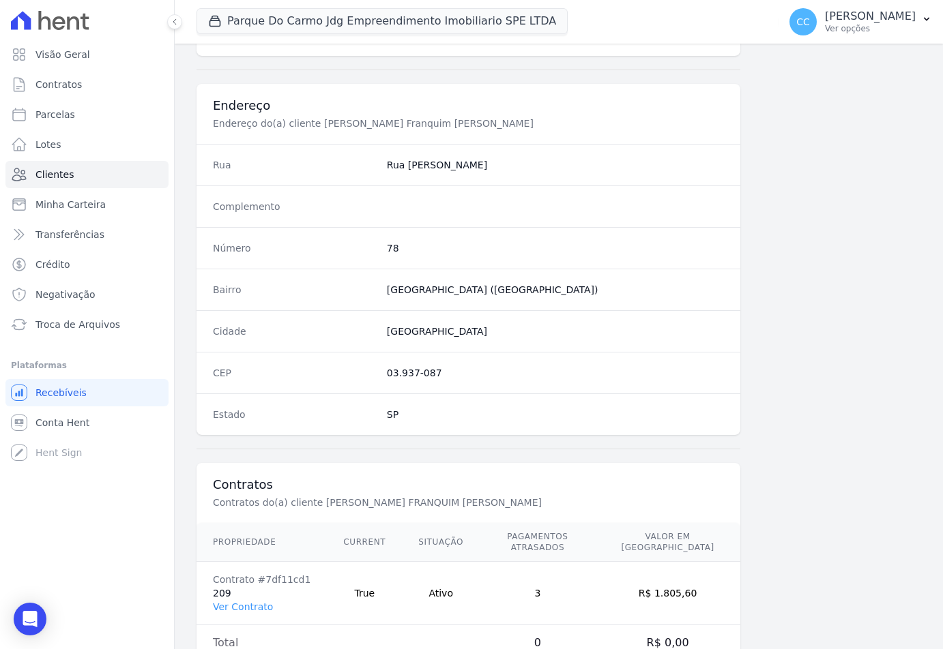
scroll to position [627, 0]
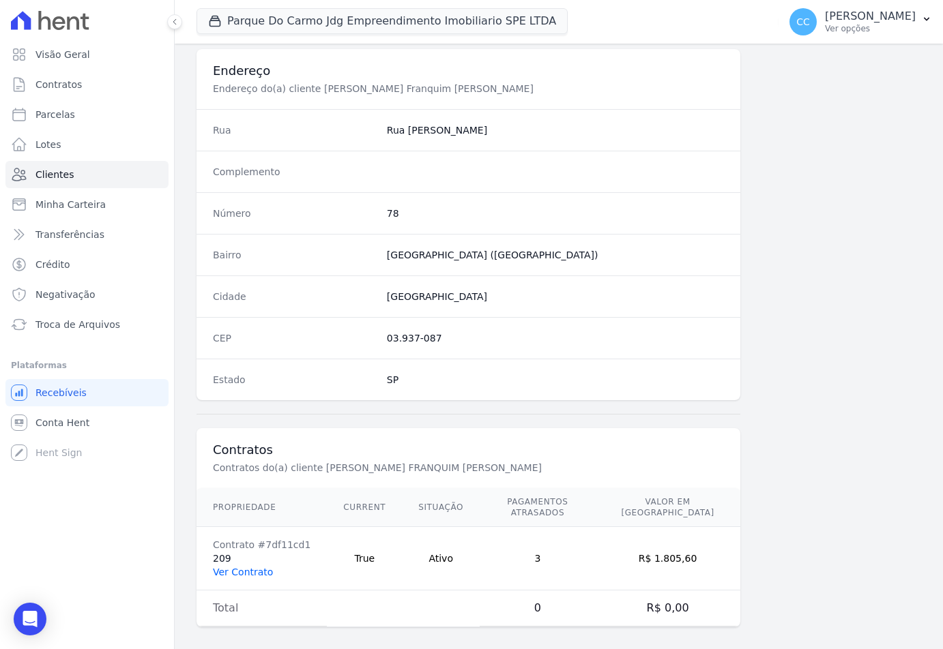
click at [248, 567] on link "Ver Contrato" at bounding box center [243, 572] width 60 height 11
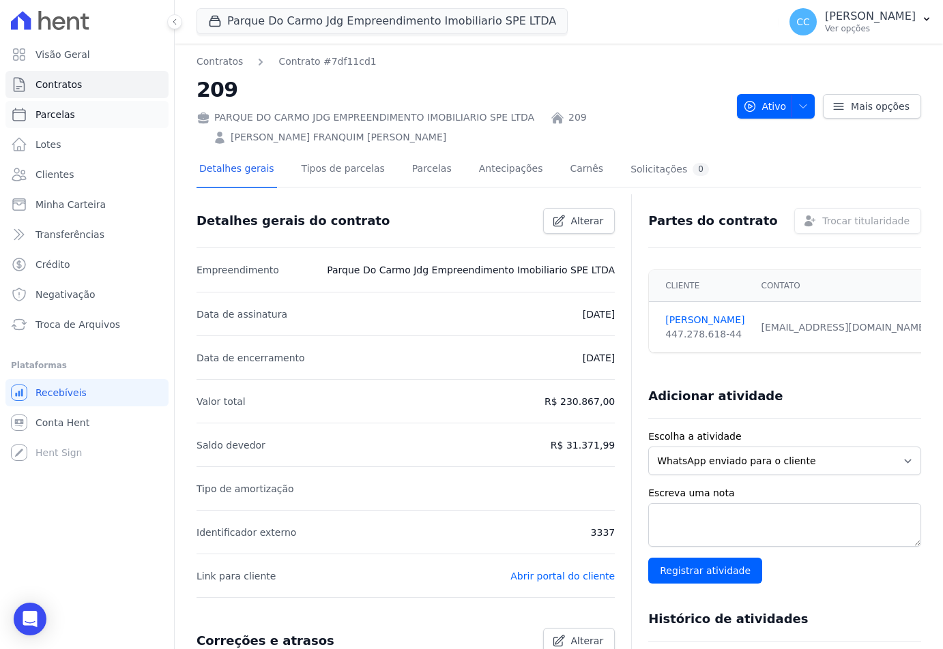
click at [48, 105] on link "Parcelas" at bounding box center [86, 114] width 163 height 27
click at [59, 115] on span "Parcelas" at bounding box center [55, 115] width 40 height 14
select select
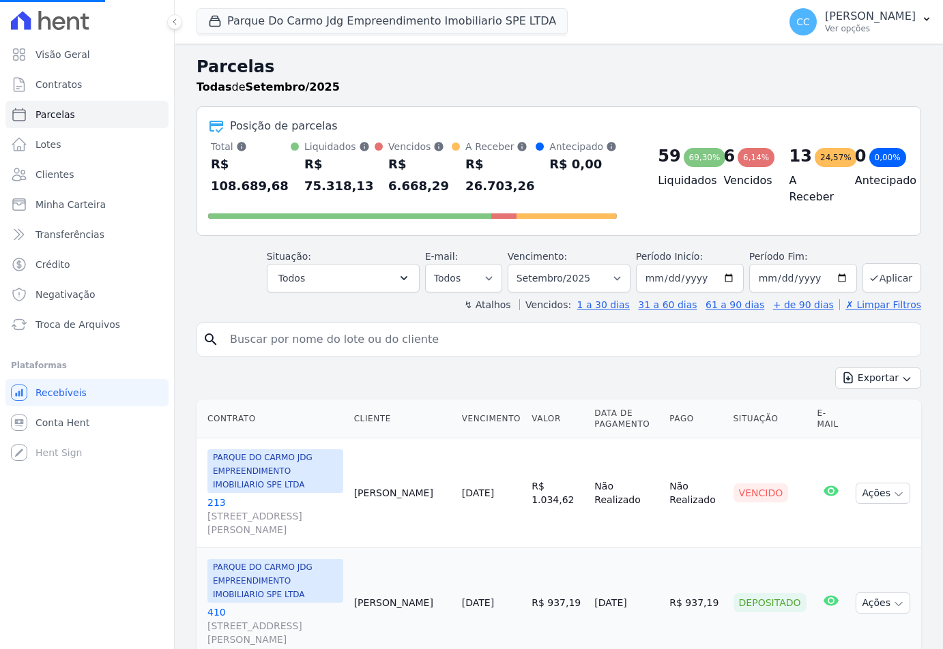
select select
click at [342, 326] on input "search" at bounding box center [568, 339] width 693 height 27
type input "taina franquim"
select select
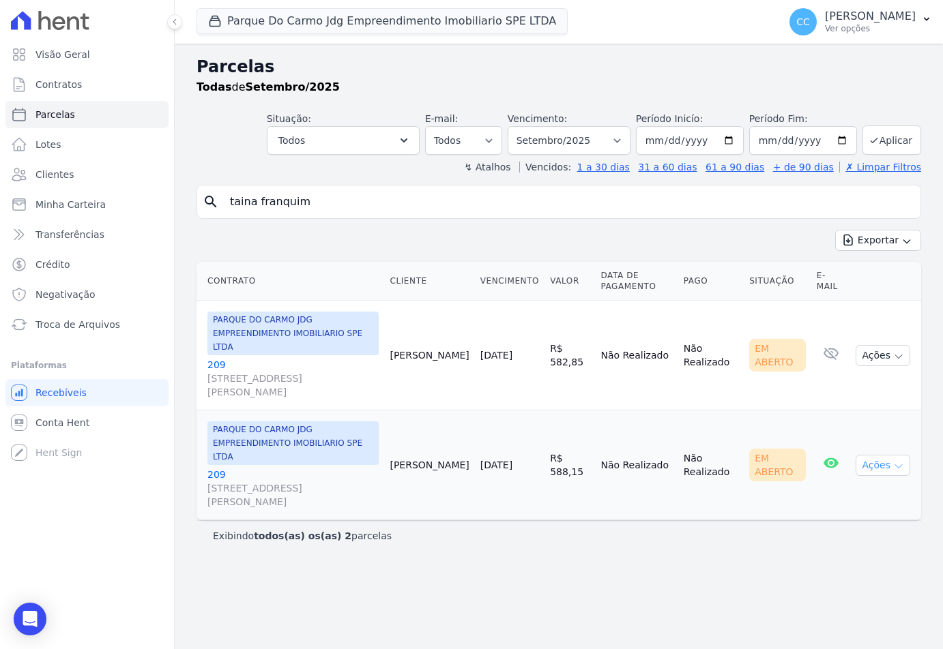
click at [900, 461] on icon "button" at bounding box center [898, 466] width 11 height 11
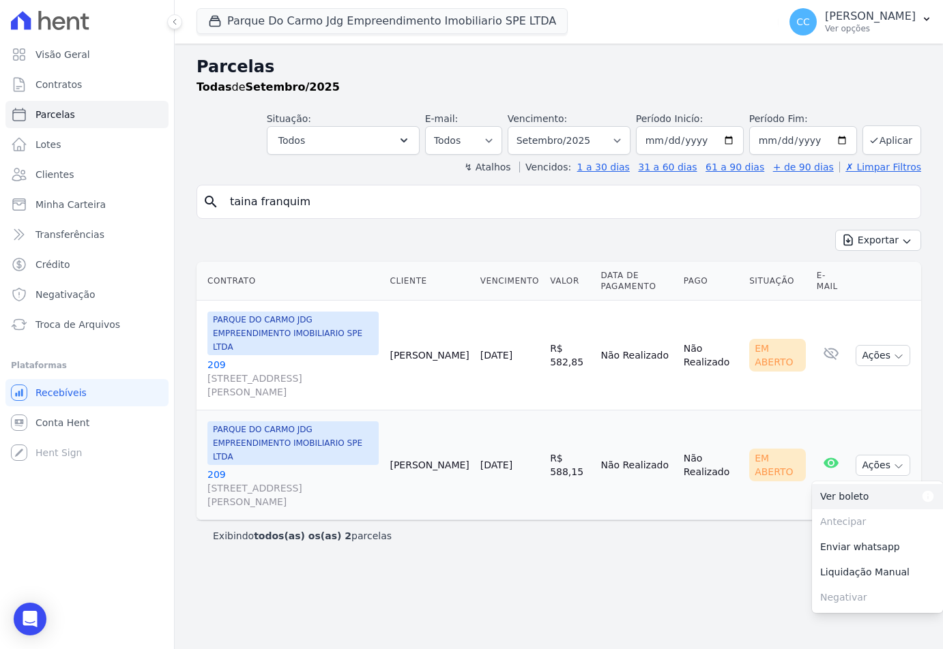
click at [868, 490] on dt "Para visualizar o boleto digite os 5 primeiros dígitos do seu CPF" at bounding box center [901, 497] width 66 height 14
click at [335, 192] on input "taina franquim" at bounding box center [568, 201] width 693 height 27
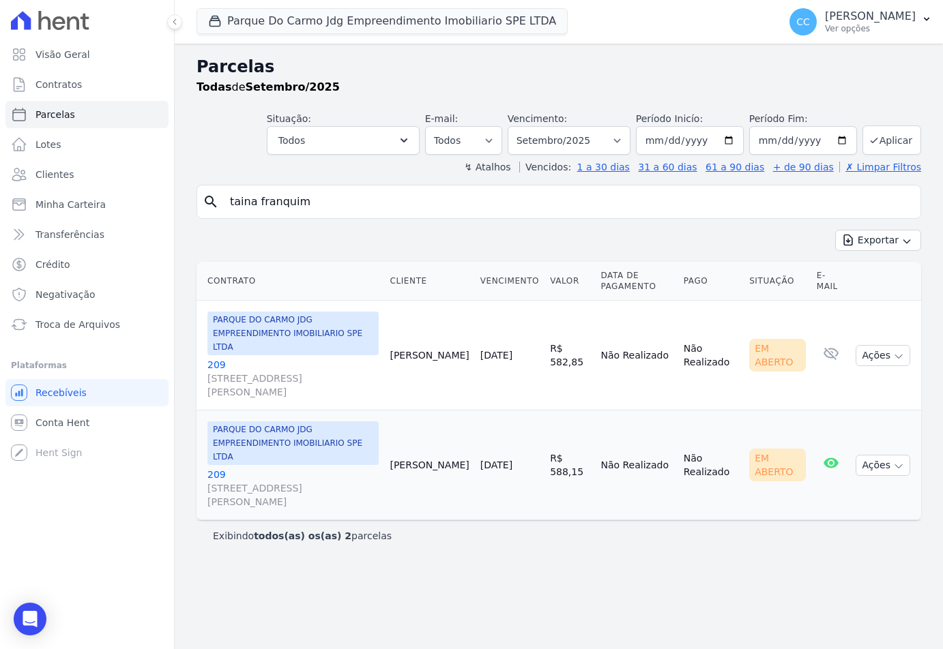
drag, startPoint x: 335, startPoint y: 192, endPoint x: -118, endPoint y: 142, distance: 455.7
click at [0, 142] on html "Visão Geral Contratos Parcelas Lotes Clientes Minha Carteira Transferências Cré…" at bounding box center [471, 324] width 943 height 649
type input "yasmin"
select select
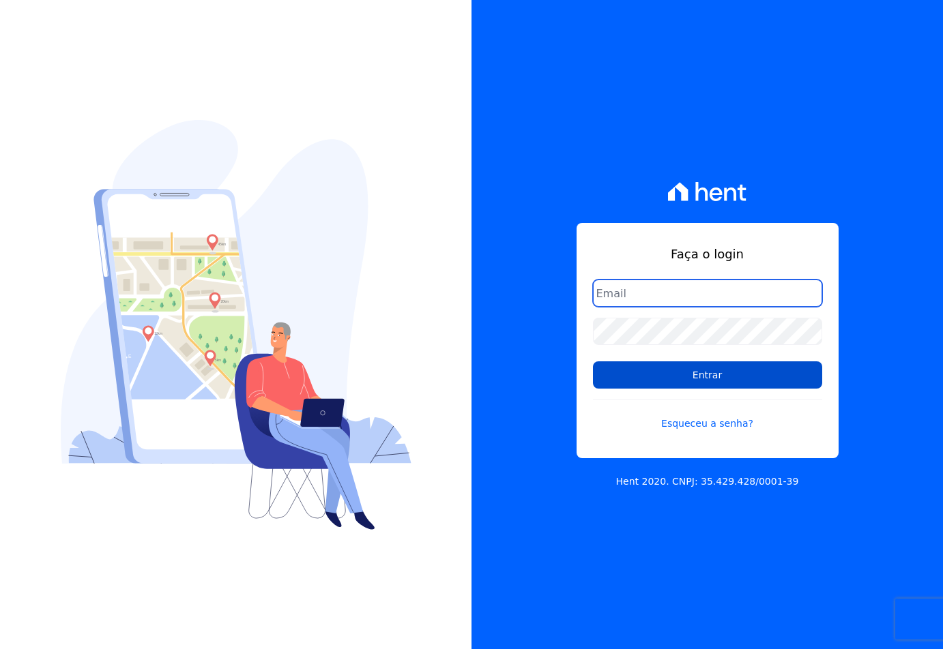
type input "[EMAIL_ADDRESS][DOMAIN_NAME]"
click at [636, 370] on input "Entrar" at bounding box center [707, 375] width 229 height 27
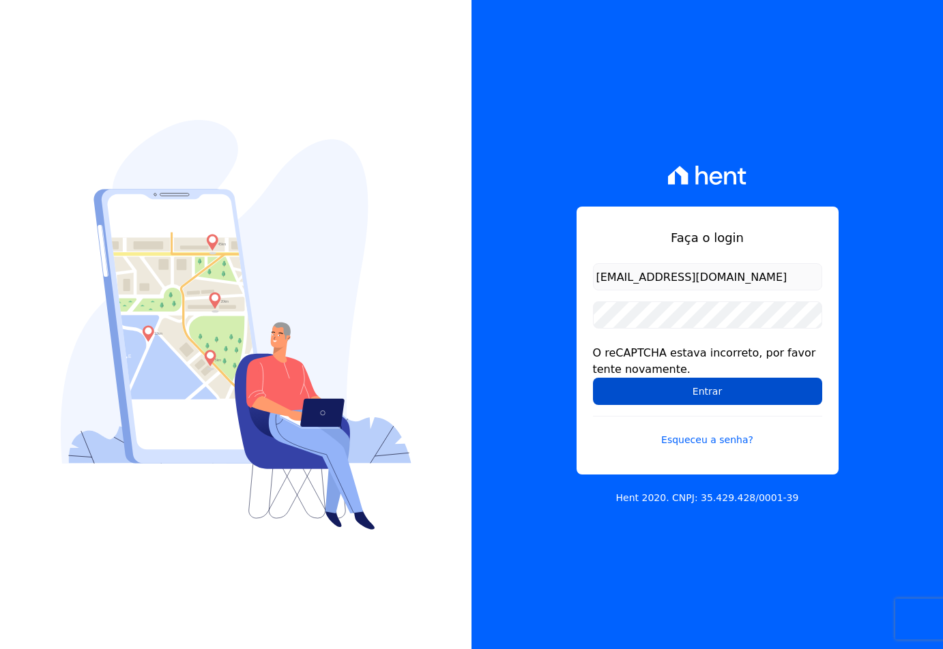
click at [649, 395] on input "Entrar" at bounding box center [707, 391] width 229 height 27
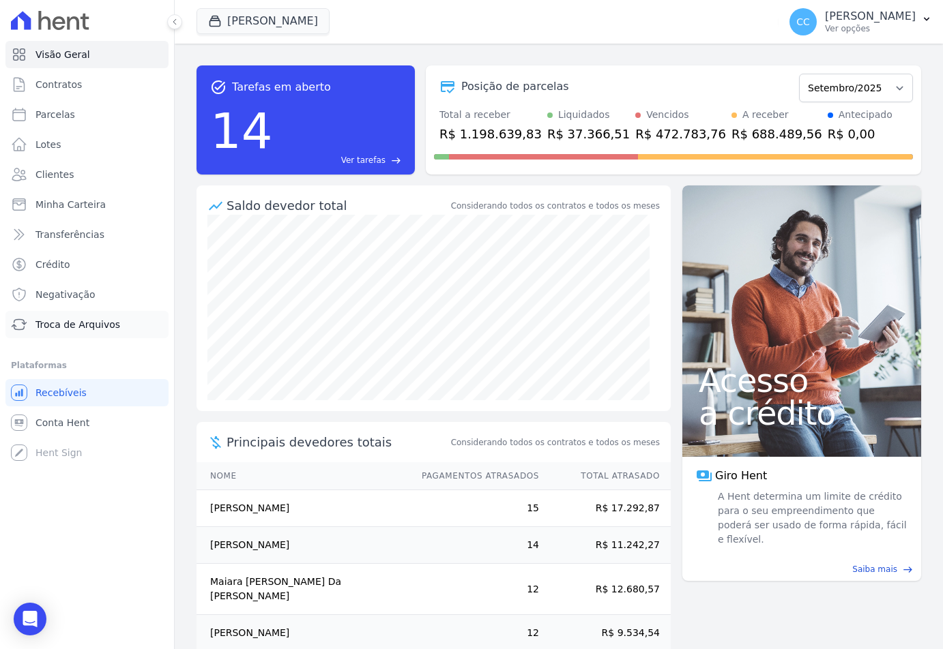
click at [92, 328] on span "Troca de Arquivos" at bounding box center [77, 325] width 85 height 14
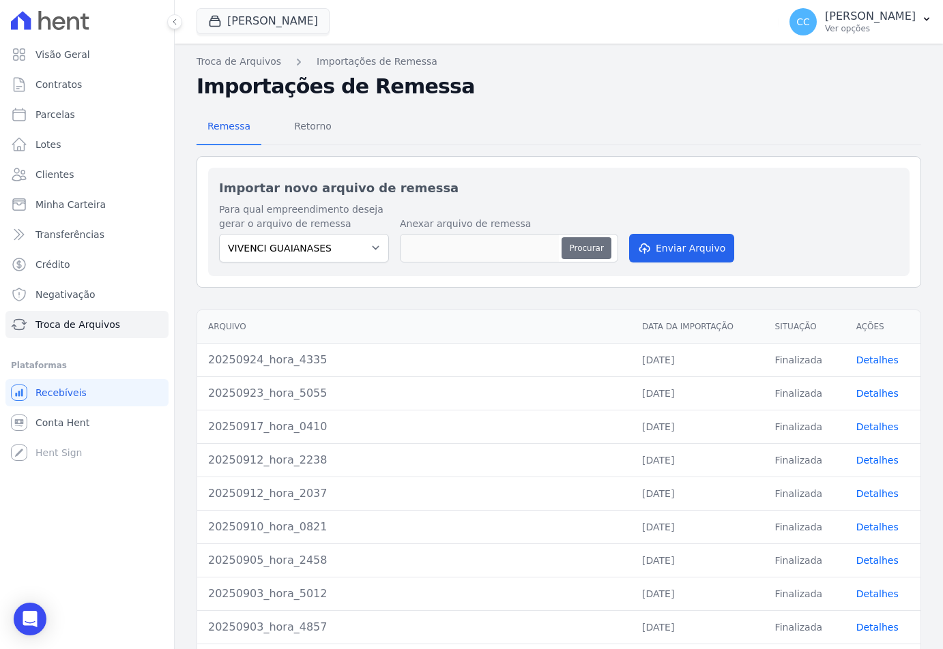
click at [576, 244] on button "Procurar" at bounding box center [585, 248] width 49 height 22
type input "20250929_hora_2300"
click at [655, 250] on button "Enviar Arquivo" at bounding box center [681, 248] width 105 height 29
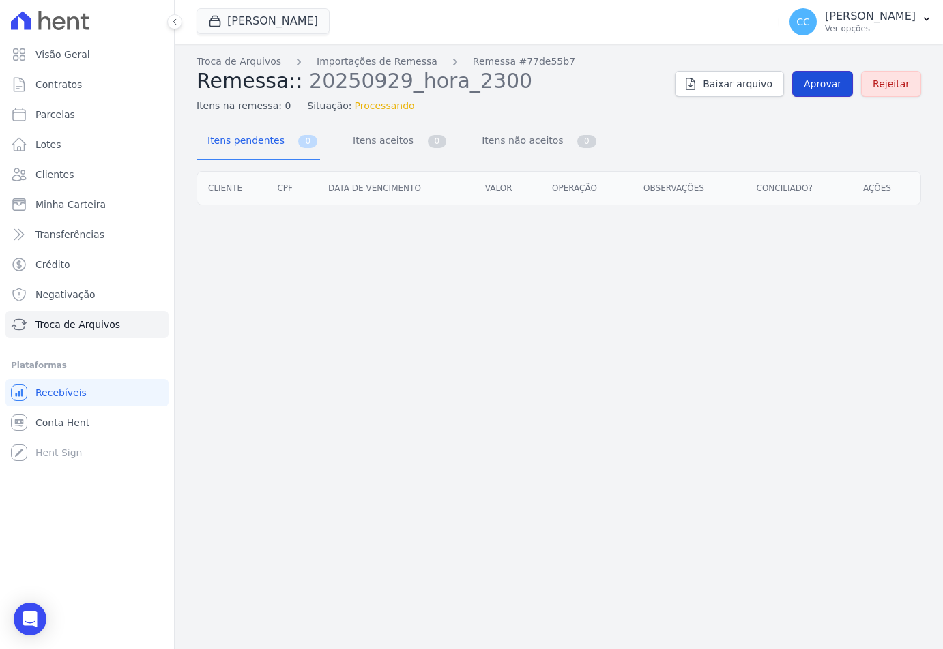
click at [817, 91] on link "Aprovar" at bounding box center [822, 84] width 61 height 26
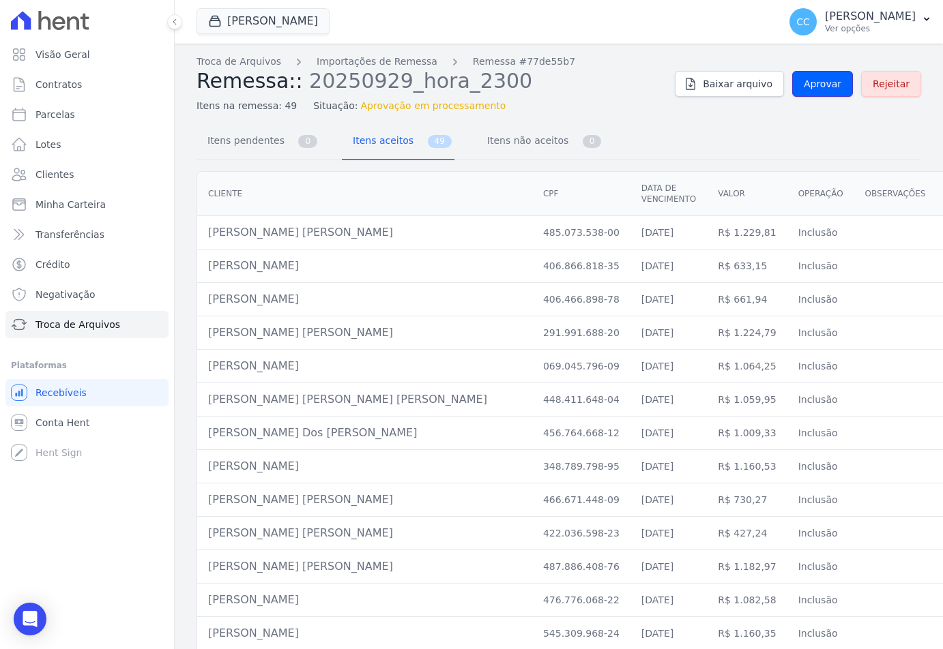
click at [817, 91] on link "Aprovar" at bounding box center [822, 84] width 61 height 26
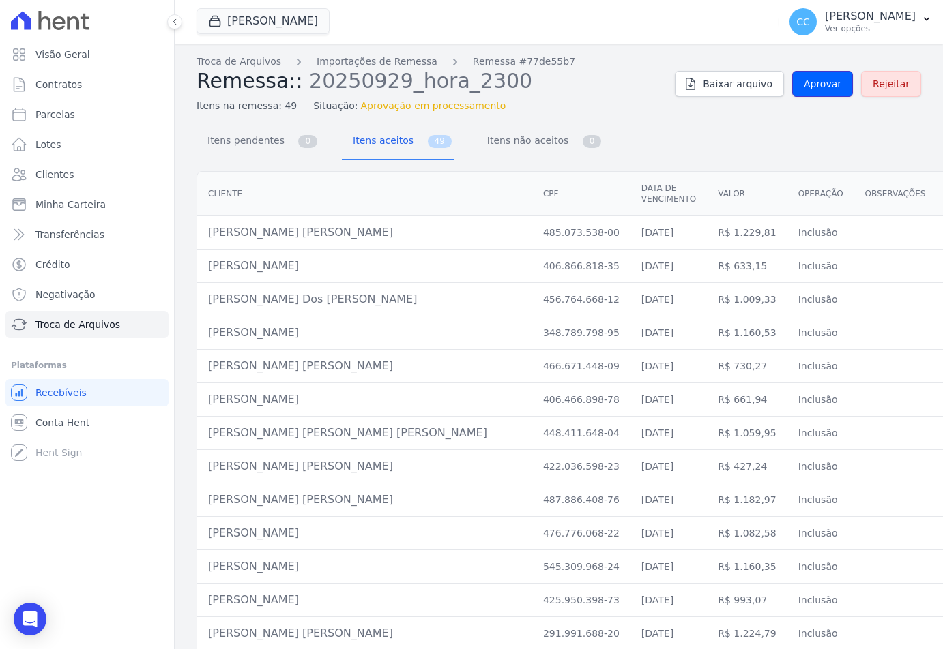
click at [817, 91] on link "Aprovar" at bounding box center [822, 84] width 61 height 26
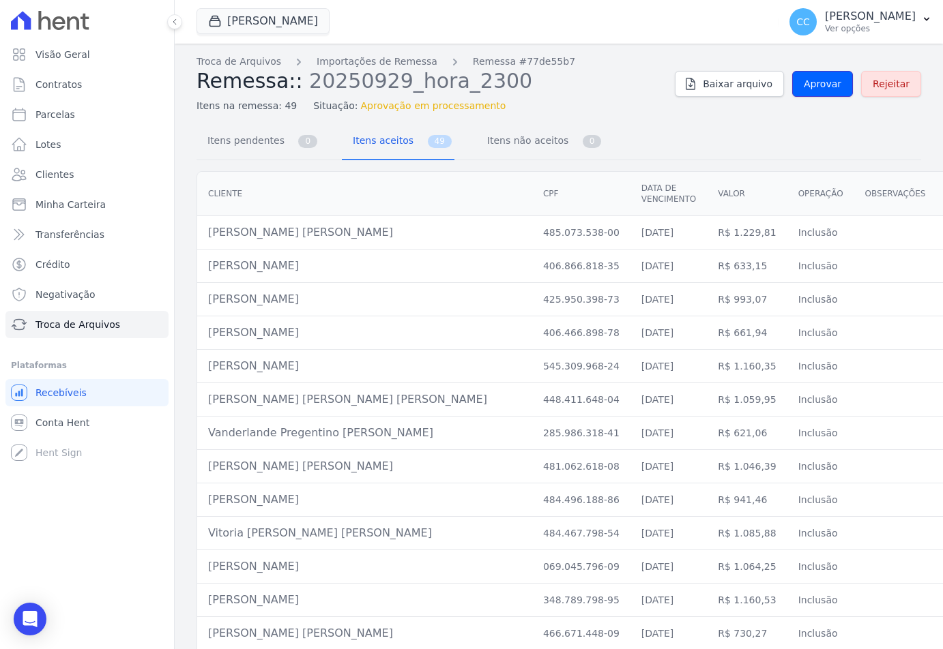
click at [817, 91] on link "Aprovar" at bounding box center [822, 84] width 61 height 26
click at [818, 91] on link "Aprovar" at bounding box center [822, 84] width 61 height 26
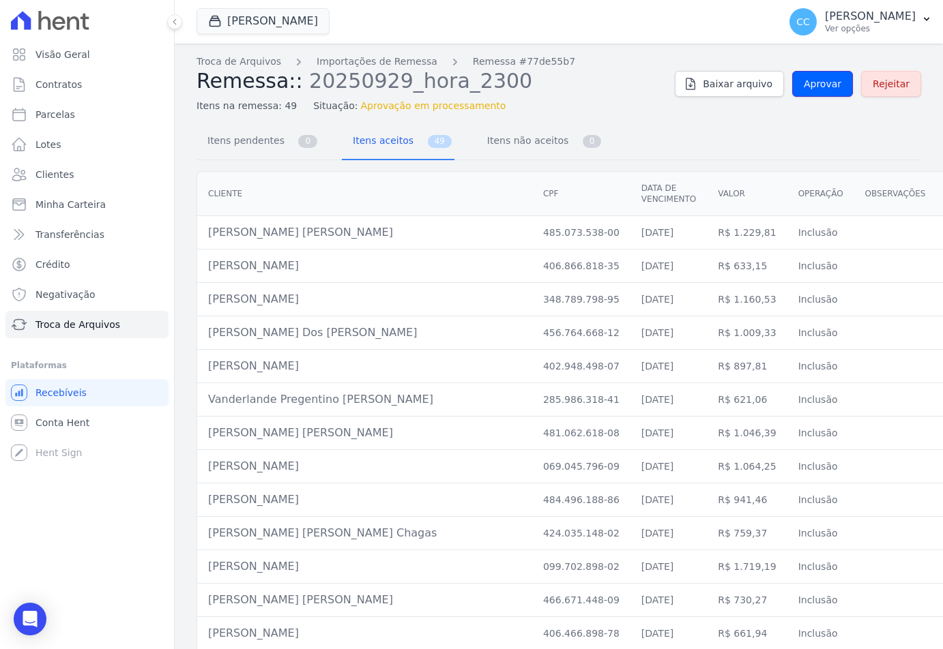
click at [818, 91] on link "Aprovar" at bounding box center [822, 84] width 61 height 26
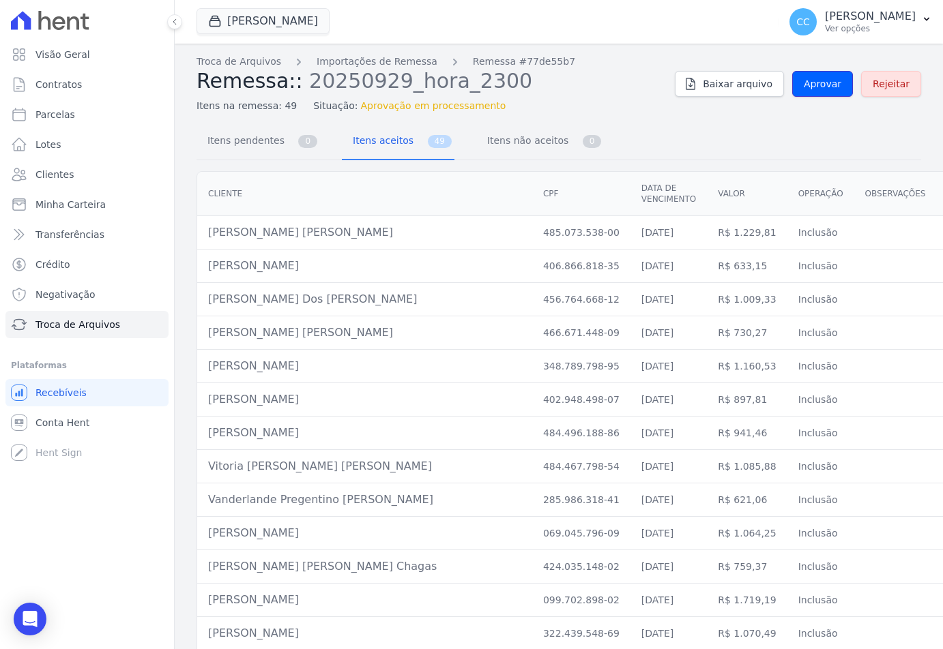
click at [818, 91] on link "Aprovar" at bounding box center [822, 84] width 61 height 26
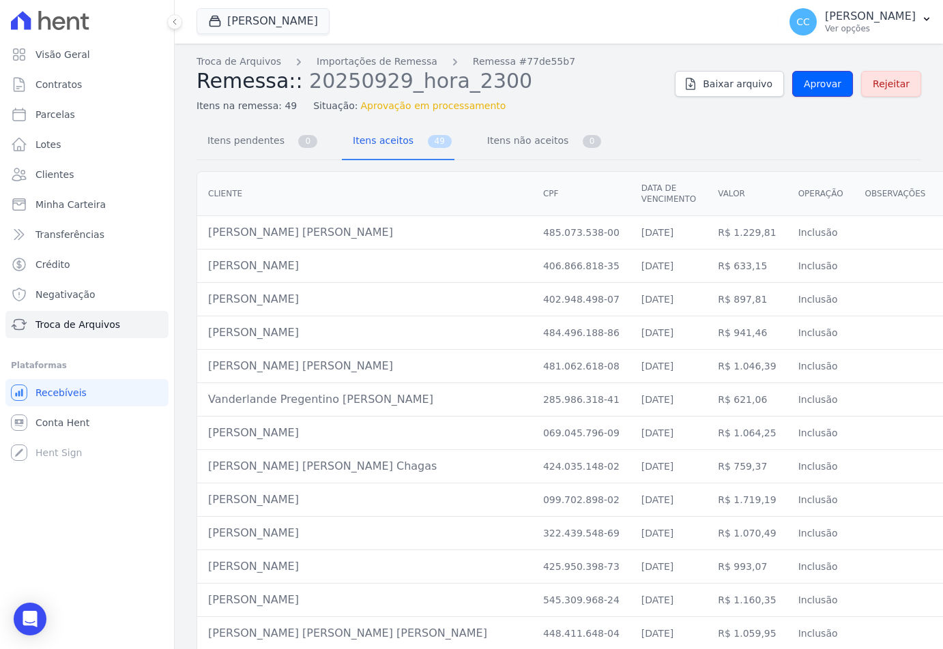
click at [818, 91] on link "Aprovar" at bounding box center [822, 84] width 61 height 26
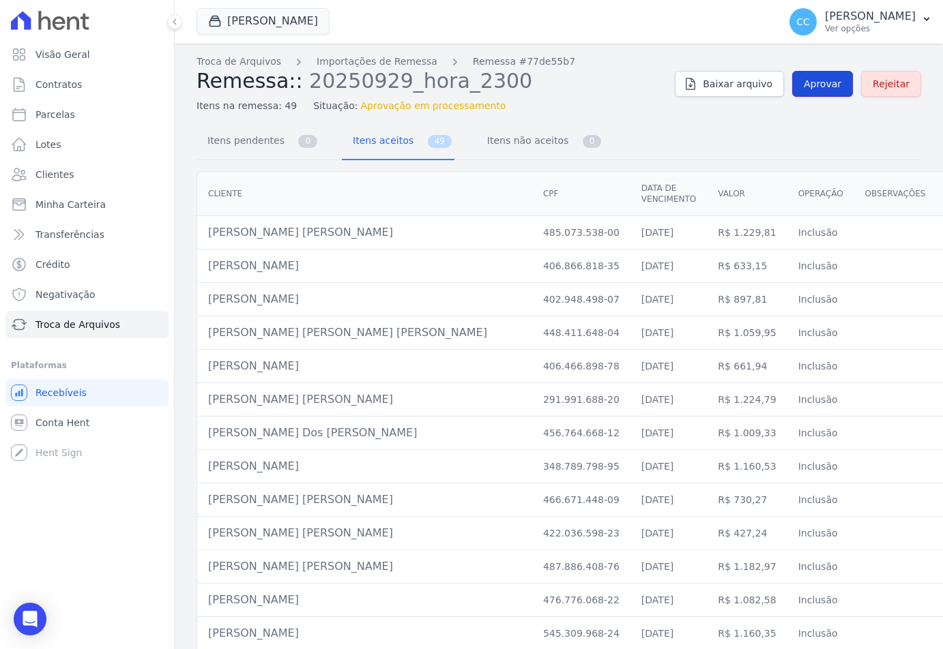
click at [818, 92] on link "Aprovar" at bounding box center [822, 84] width 61 height 26
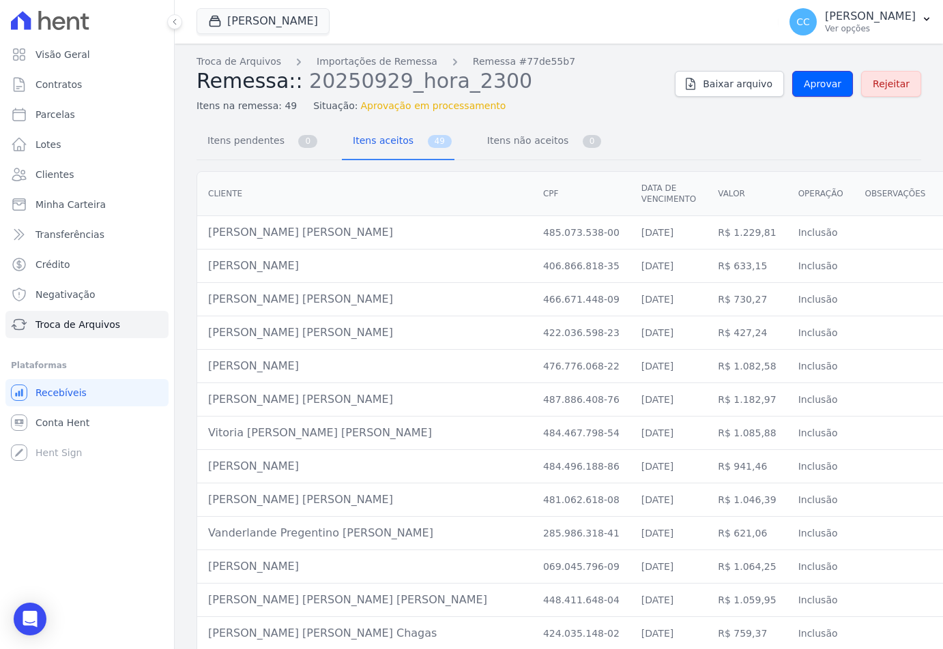
click at [818, 92] on link "Aprovar" at bounding box center [822, 84] width 61 height 26
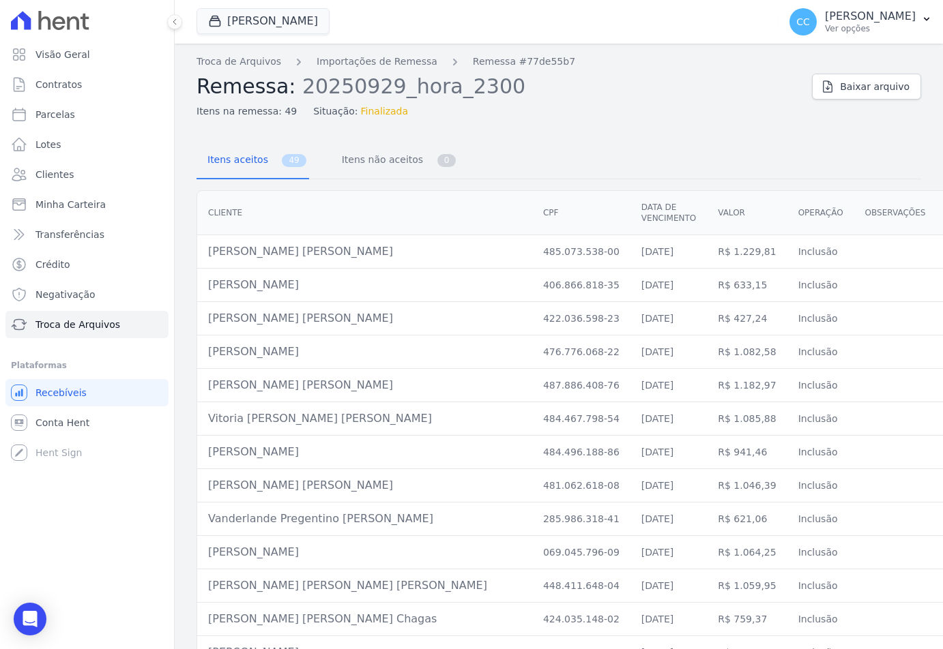
click at [671, 104] on div "Itens na remessa: 49 Situação: Finalizada" at bounding box center [498, 109] width 604 height 20
drag, startPoint x: 508, startPoint y: 121, endPoint x: 374, endPoint y: 27, distance: 164.1
click at [249, 15] on button "[PERSON_NAME]" at bounding box center [262, 21] width 133 height 26
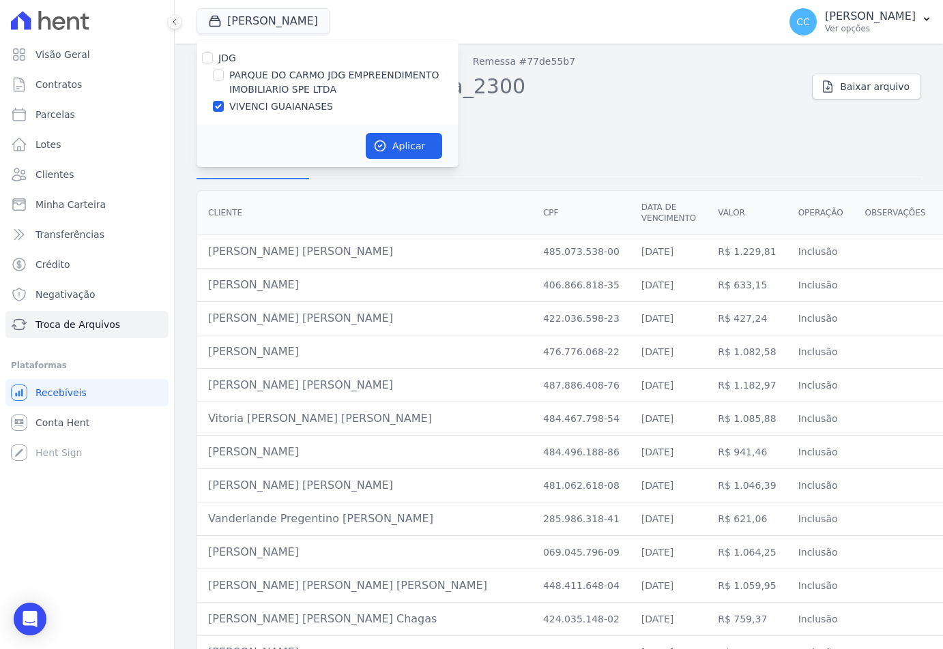
click at [246, 82] on label "PARQUE DO CARMO JDG EMPREENDIMENTO IMOBILIARIO SPE LTDA" at bounding box center [343, 82] width 229 height 29
click at [224, 81] on input "PARQUE DO CARMO JDG EMPREENDIMENTO IMOBILIARIO SPE LTDA" at bounding box center [218, 75] width 11 height 11
checkbox input "true"
click at [239, 115] on div "JDG PARQUE DO CARMO JDG EMPREENDIMENTO IMOBILIARIO SPE LTDA VIVENCI GUAIANASES" at bounding box center [327, 82] width 262 height 85
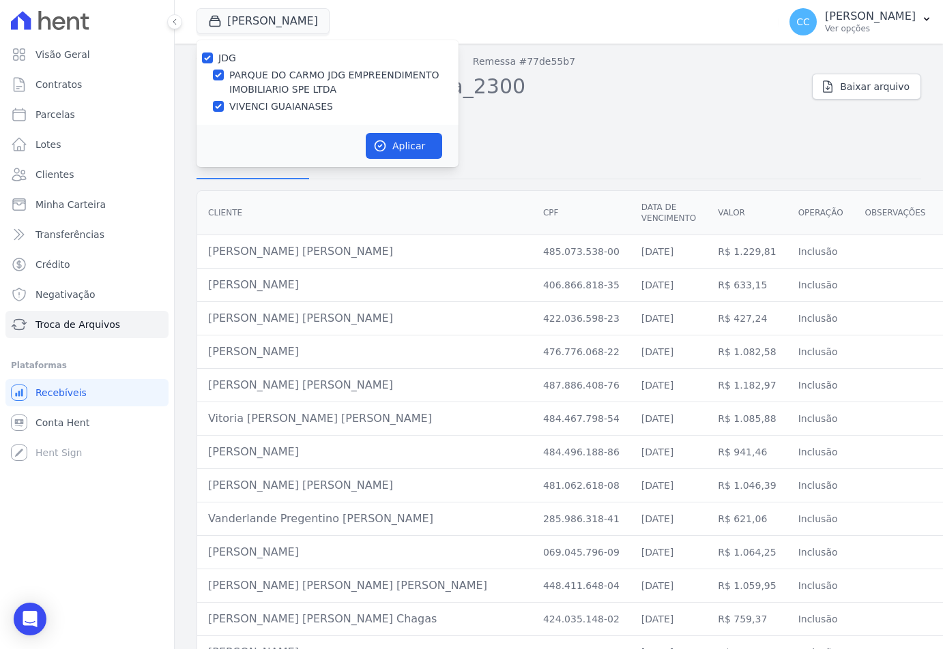
click at [239, 108] on label "VIVENCI GUAIANASES" at bounding box center [281, 107] width 104 height 14
click at [224, 108] on input "VIVENCI GUAIANASES" at bounding box center [218, 106] width 11 height 11
checkbox input "false"
click at [392, 145] on button "Aplicar" at bounding box center [404, 146] width 76 height 26
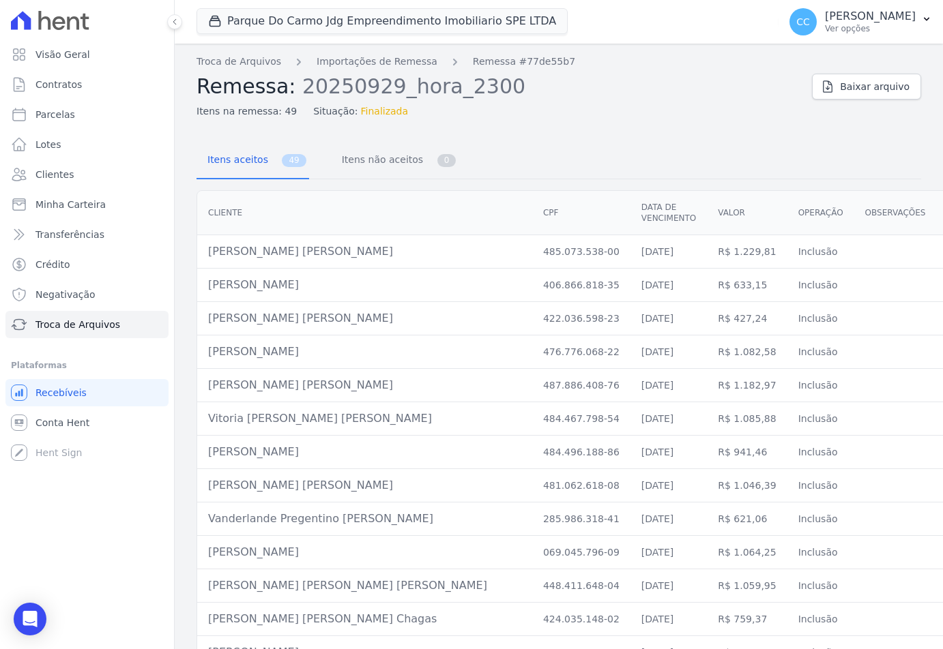
click at [54, 310] on ul "Visão Geral Contratos [GEOGRAPHIC_DATA] Lotes Clientes Minha Carteira Transferê…" at bounding box center [86, 189] width 163 height 297
click at [58, 323] on span "Troca de Arquivos" at bounding box center [77, 325] width 85 height 14
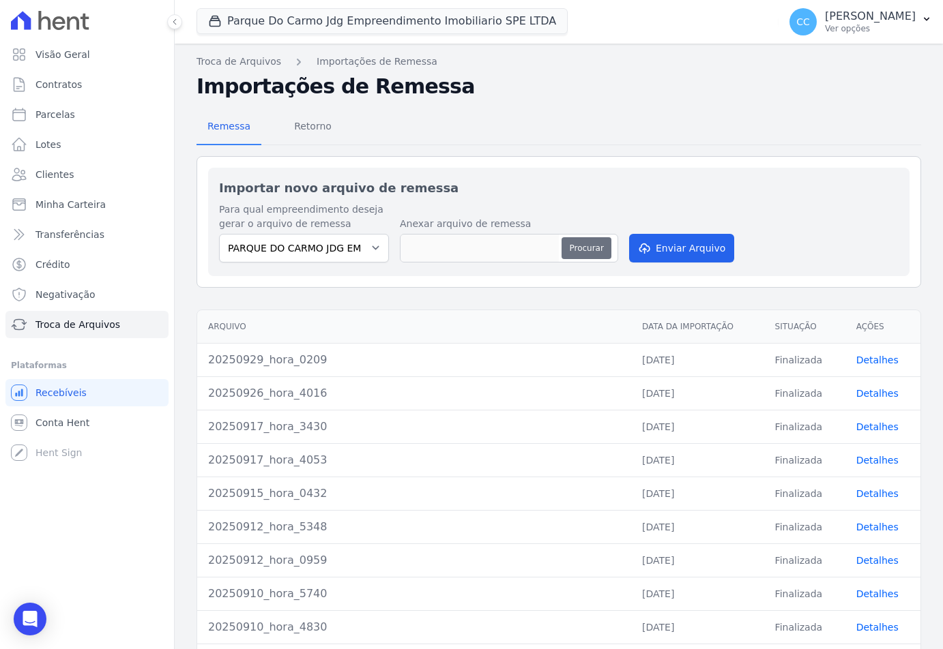
click at [584, 254] on button "Procurar" at bounding box center [585, 248] width 49 height 22
type input "20250929_hora_2539"
click at [671, 246] on button "Enviar Arquivo" at bounding box center [681, 248] width 105 height 29
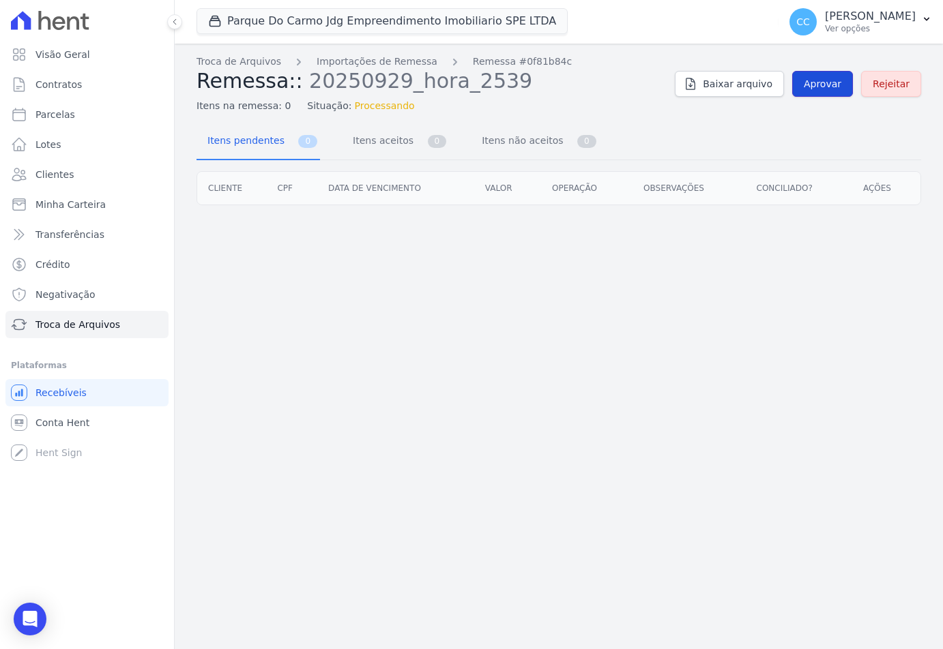
click at [809, 91] on link "Aprovar" at bounding box center [822, 84] width 61 height 26
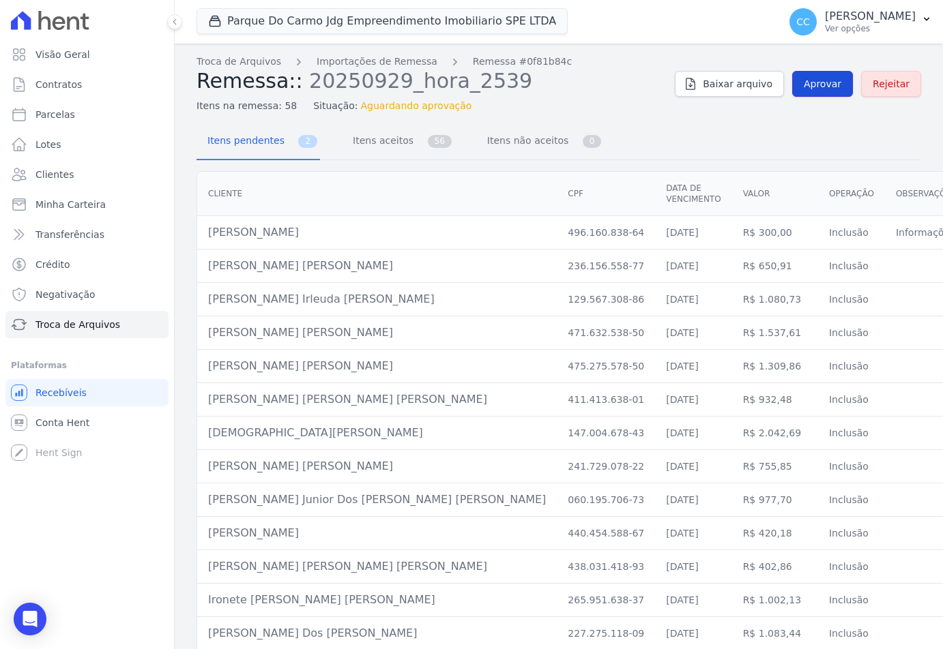
click at [821, 90] on span "Aprovar" at bounding box center [823, 84] width 38 height 14
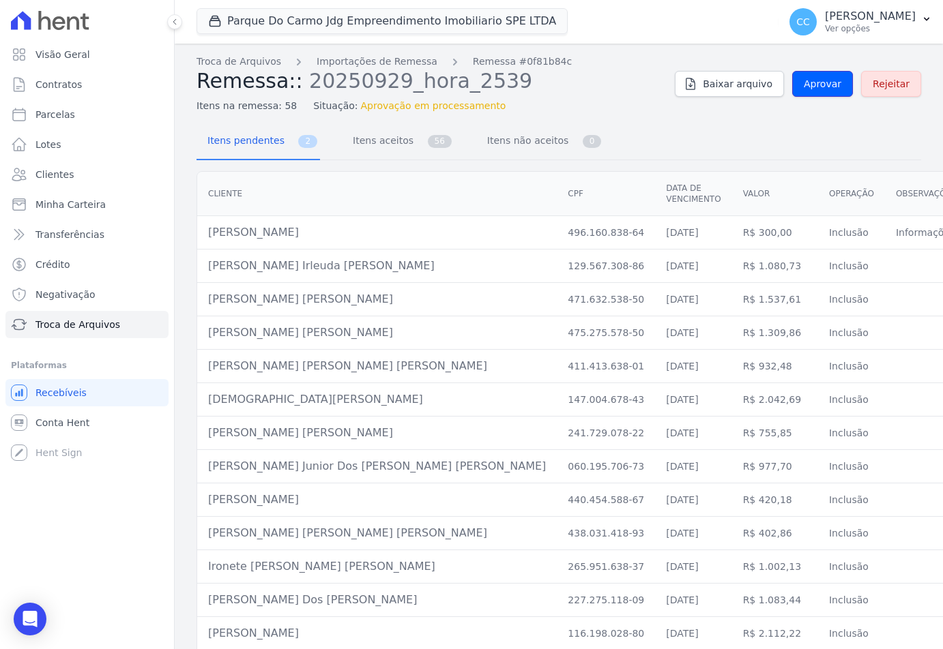
click at [821, 90] on span "Aprovar" at bounding box center [823, 84] width 38 height 14
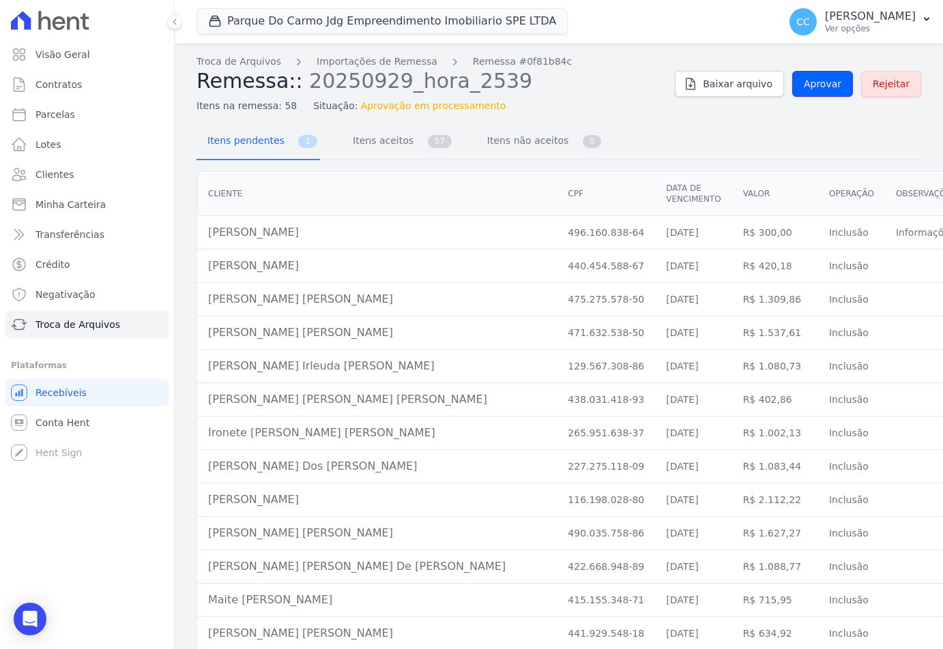
click at [821, 90] on span "Aprovar" at bounding box center [823, 84] width 38 height 14
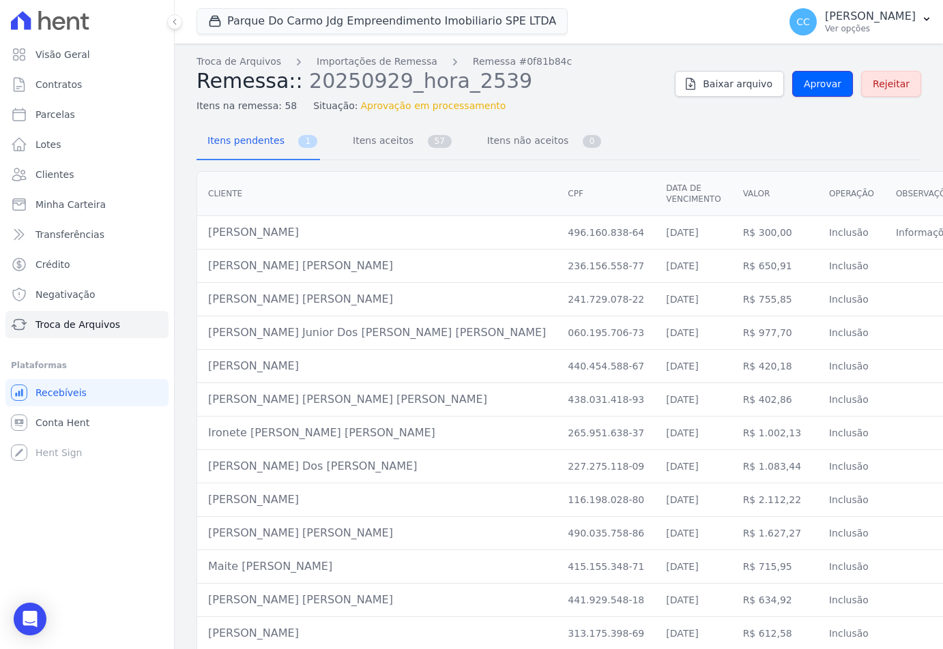
click at [821, 90] on span "Aprovar" at bounding box center [823, 84] width 38 height 14
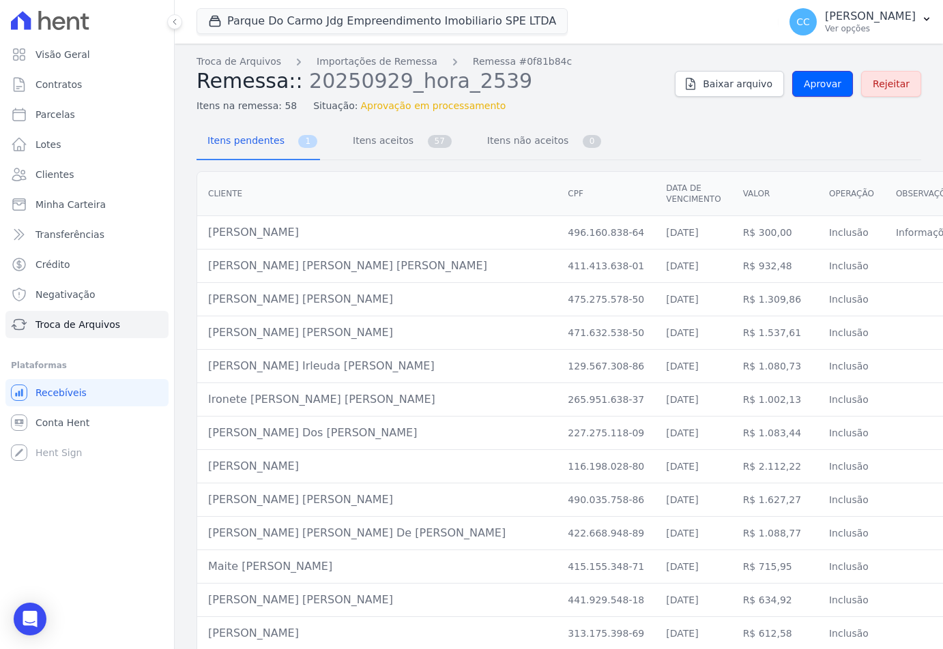
click at [821, 90] on span "Aprovar" at bounding box center [823, 84] width 38 height 14
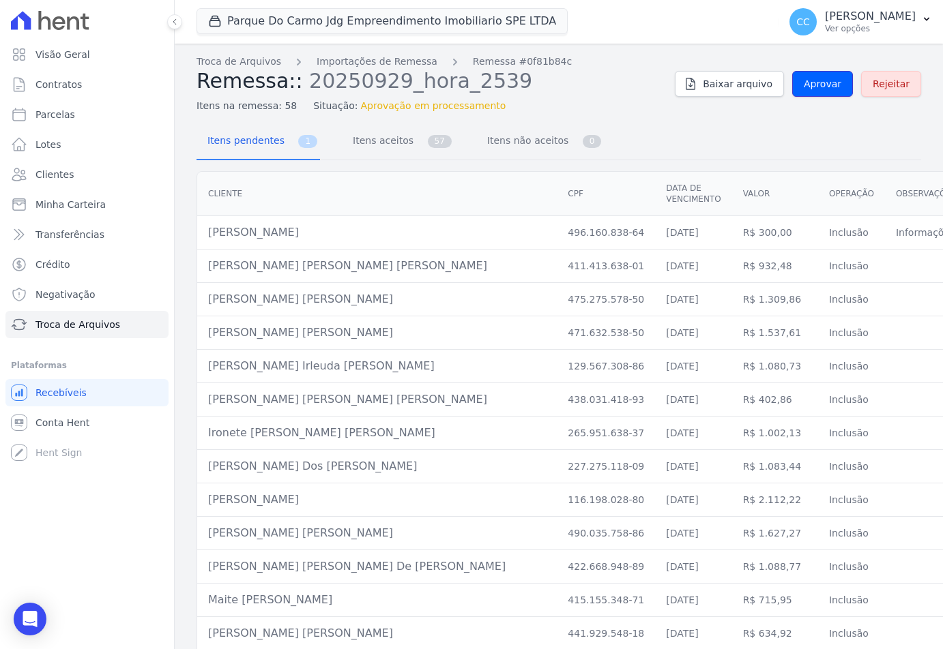
click at [821, 90] on span "Aprovar" at bounding box center [823, 84] width 38 height 14
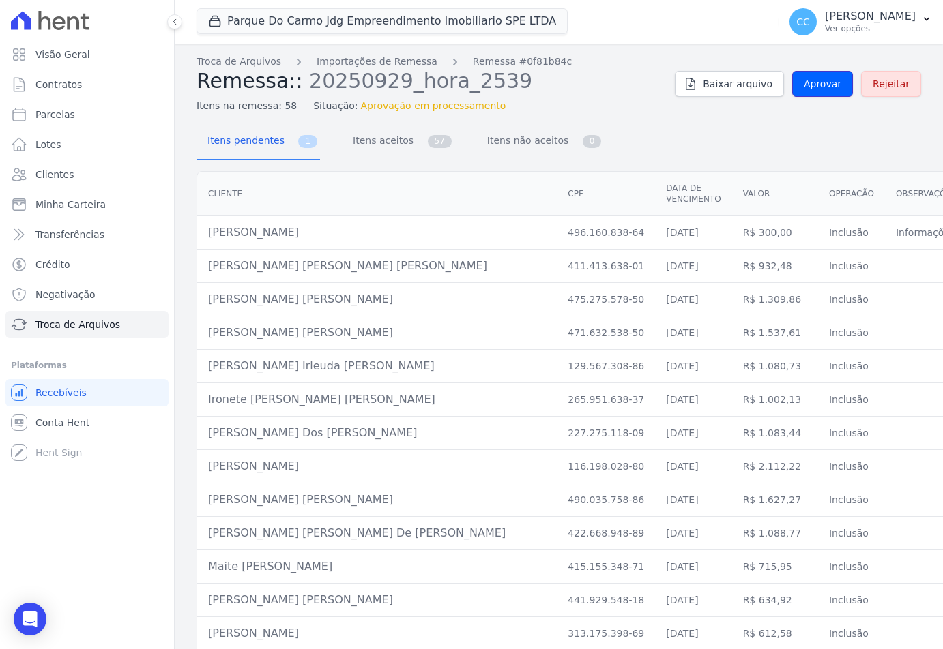
click at [821, 90] on span "Aprovar" at bounding box center [823, 84] width 38 height 14
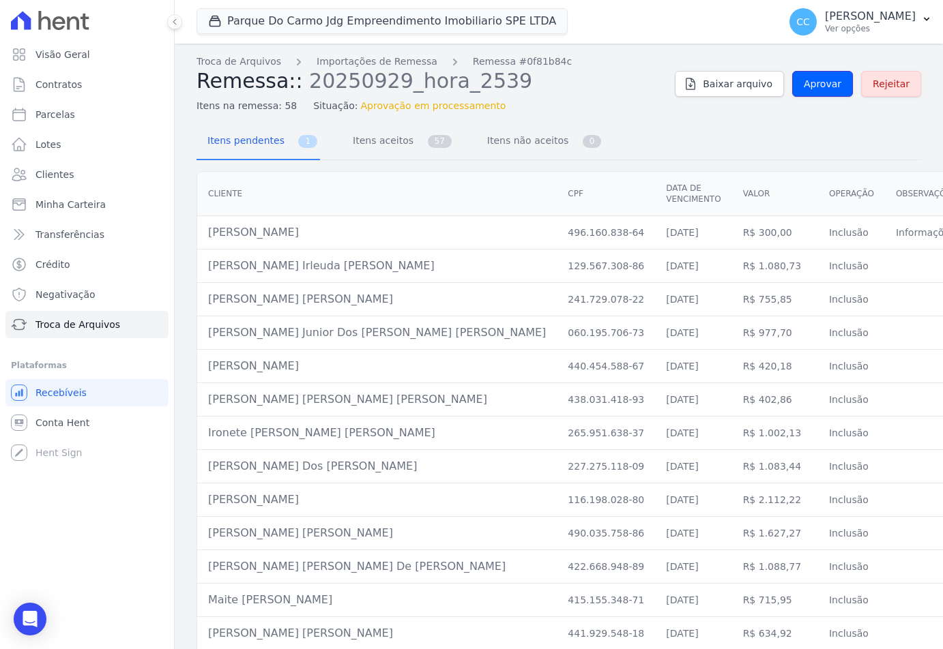
click at [821, 90] on span "Aprovar" at bounding box center [823, 84] width 38 height 14
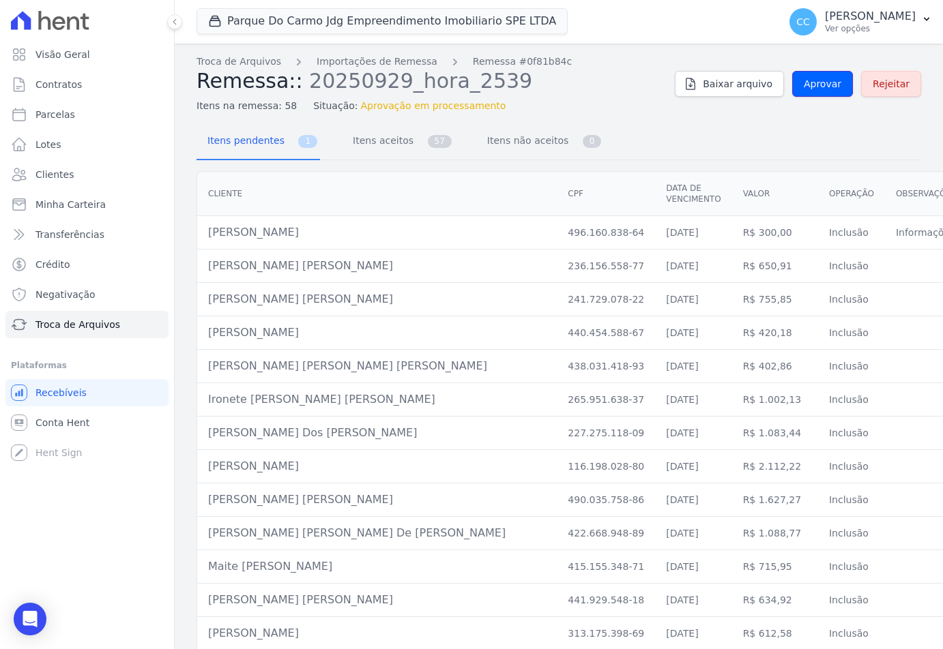
click at [821, 90] on span "Aprovar" at bounding box center [823, 84] width 38 height 14
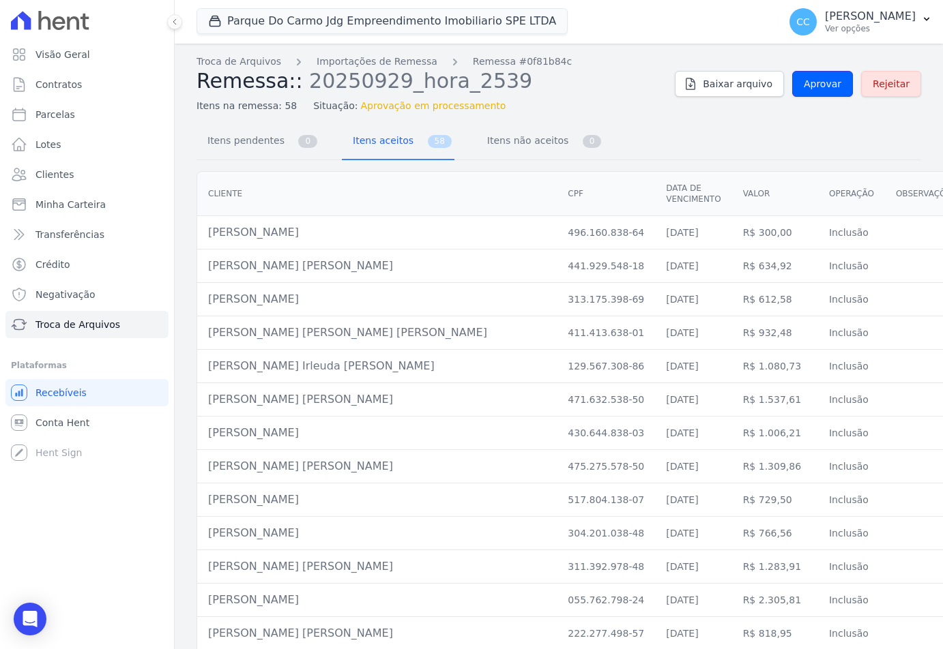
click at [821, 90] on span "Aprovar" at bounding box center [823, 84] width 38 height 14
click at [804, 90] on span "Aprovar" at bounding box center [823, 84] width 38 height 14
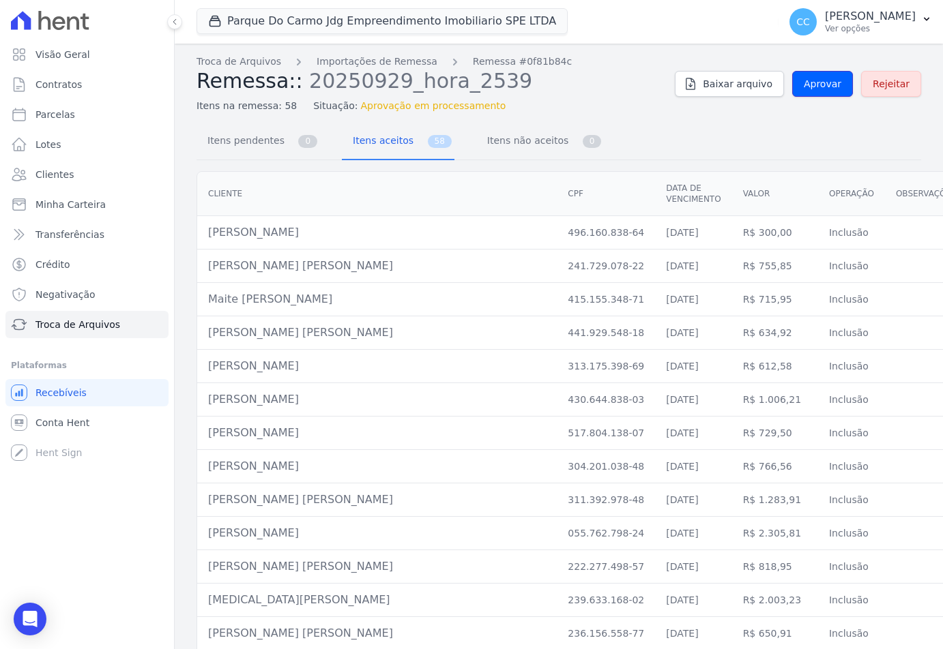
click at [804, 90] on span "Aprovar" at bounding box center [823, 84] width 38 height 14
click at [819, 96] on link "Aprovar" at bounding box center [822, 84] width 61 height 26
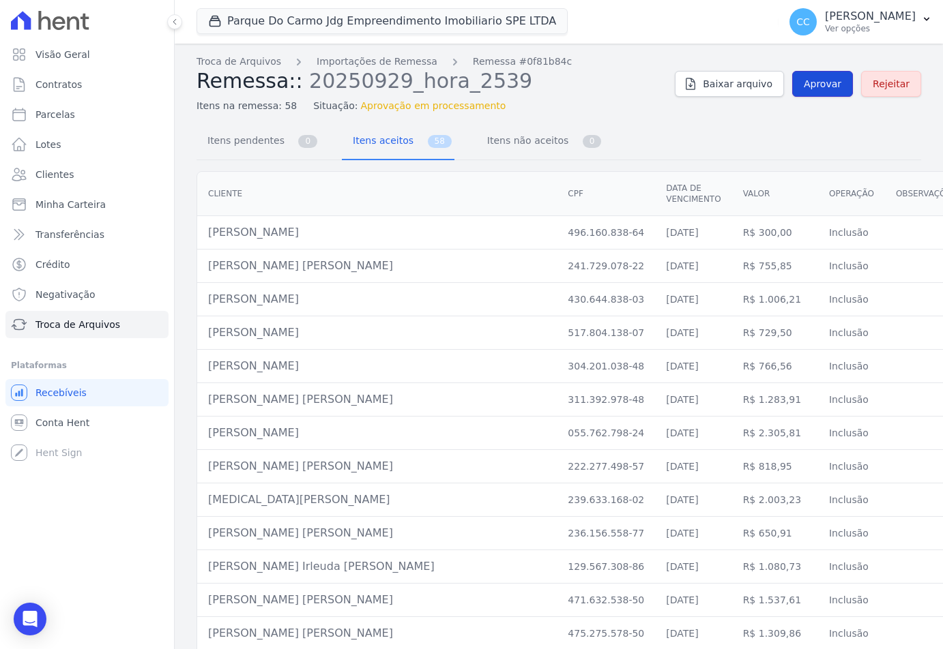
click at [823, 83] on span "Aprovar" at bounding box center [823, 84] width 38 height 14
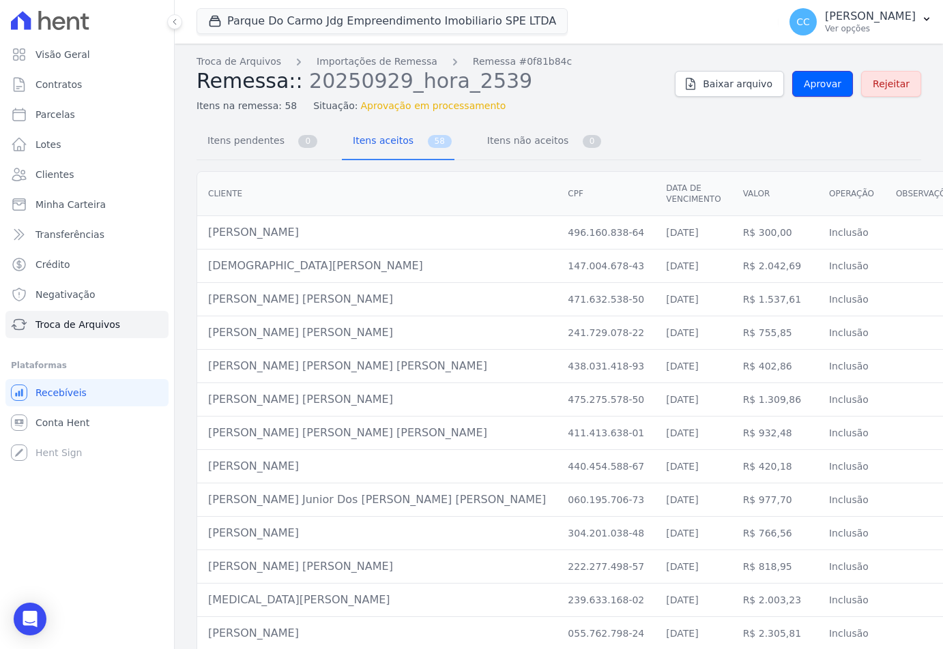
click at [823, 83] on span "Aprovar" at bounding box center [823, 84] width 38 height 14
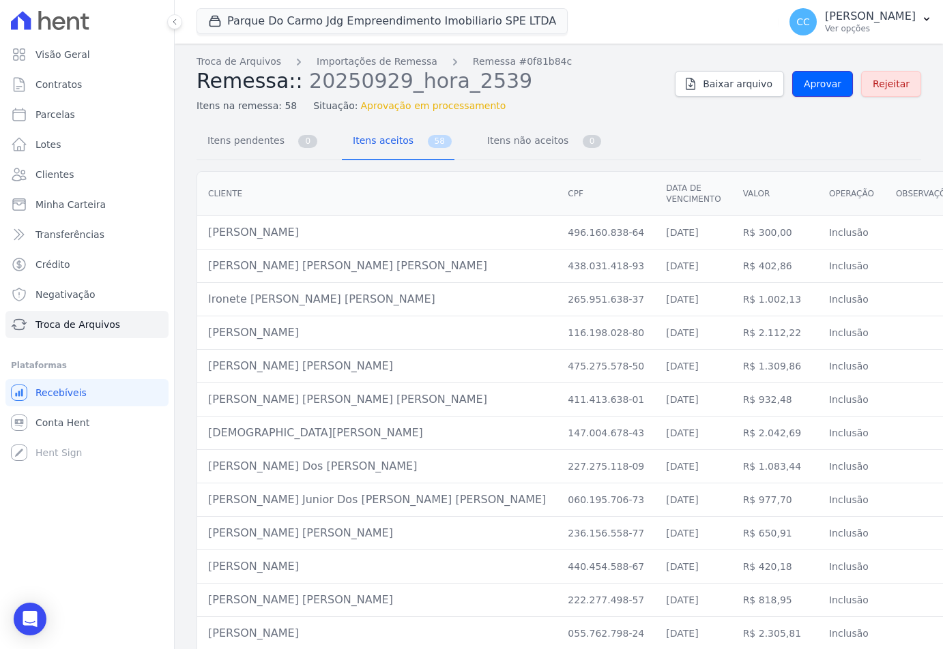
click at [823, 83] on span "Aprovar" at bounding box center [823, 84] width 38 height 14
